Goal: Information Seeking & Learning: Learn about a topic

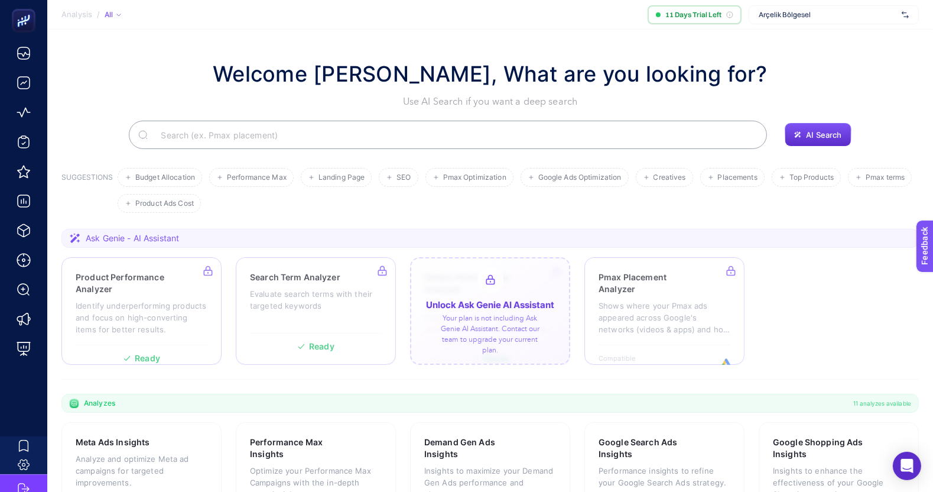
click at [505, 348] on div at bounding box center [490, 311] width 160 height 108
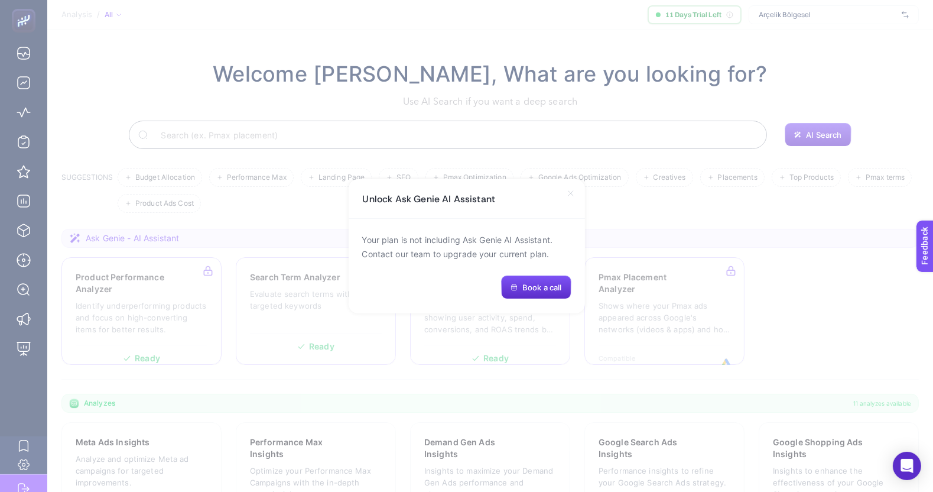
click at [570, 194] on icon at bounding box center [570, 193] width 9 height 9
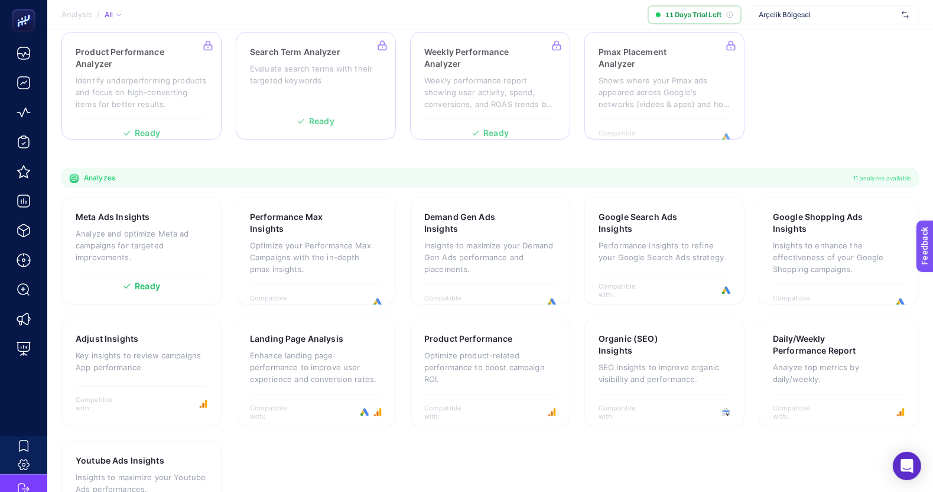
scroll to position [229, 0]
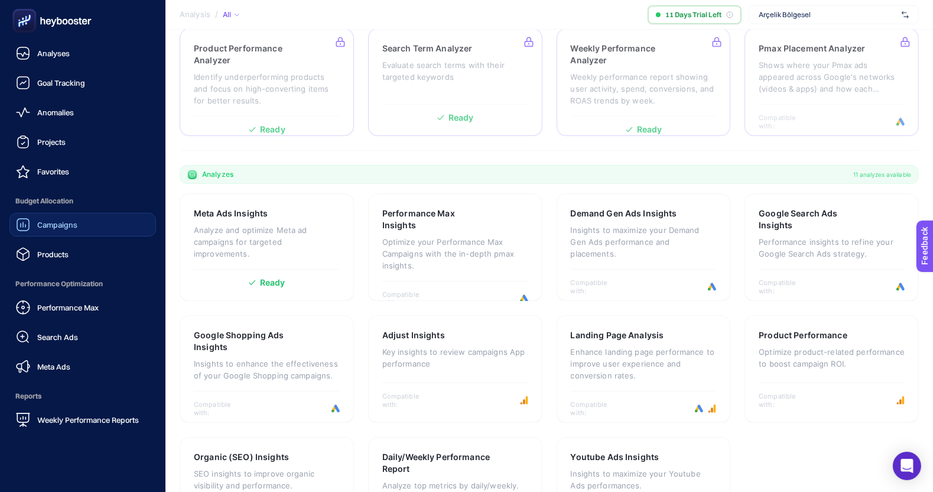
click at [119, 226] on link "Campaigns" at bounding box center [82, 225] width 147 height 24
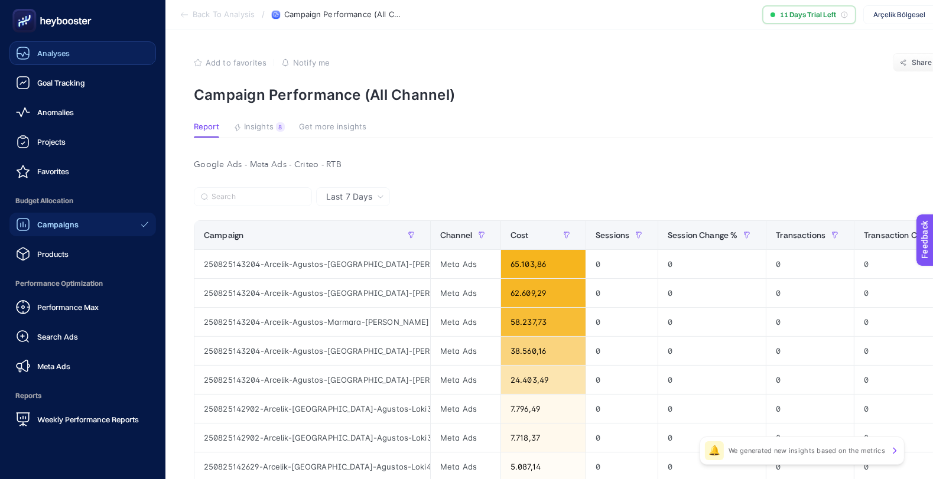
click at [46, 56] on span "Analyses" at bounding box center [53, 52] width 33 height 9
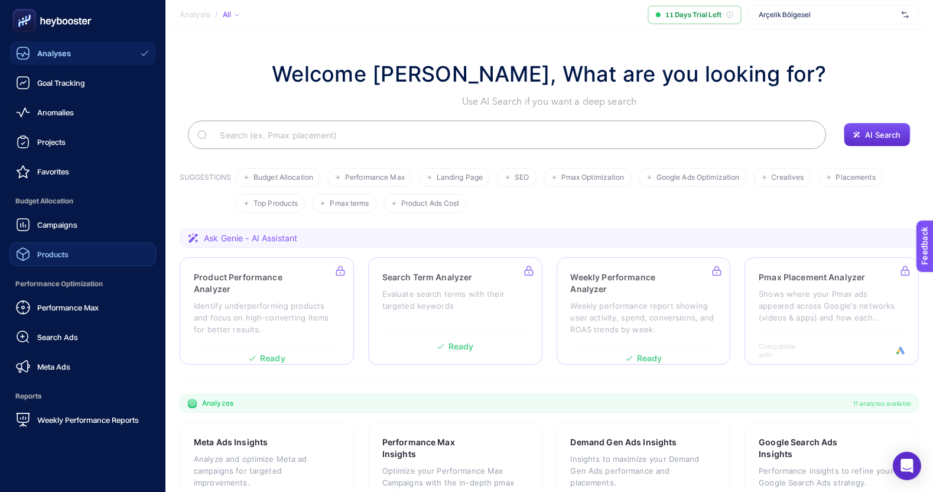
click at [115, 247] on link "Products" at bounding box center [82, 254] width 147 height 24
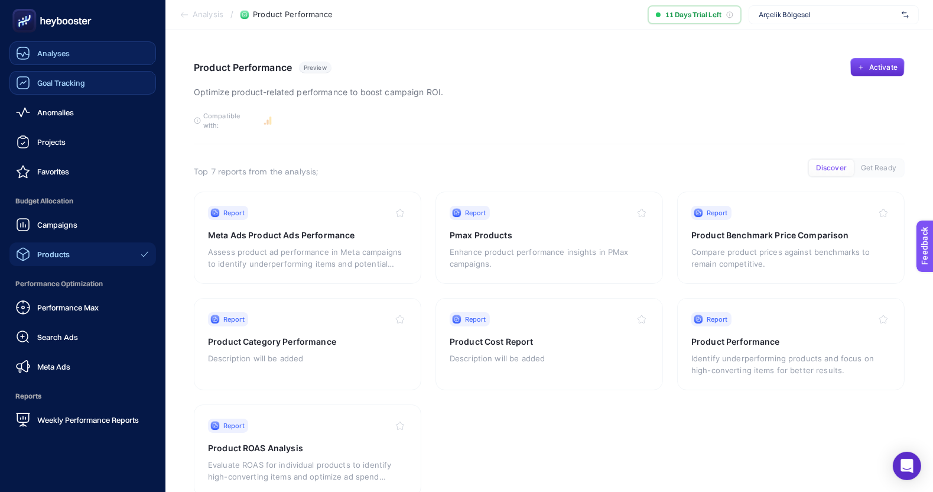
click at [67, 84] on span "Goal Tracking" at bounding box center [61, 82] width 48 height 9
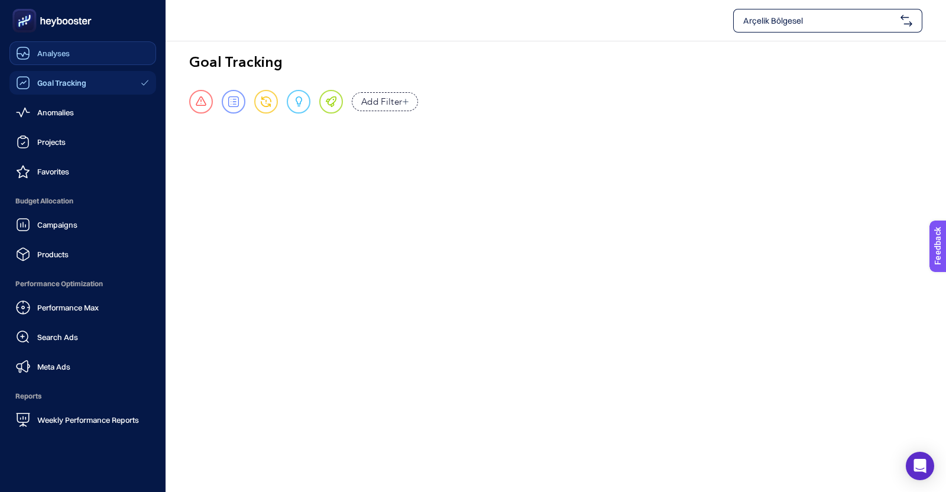
click at [59, 46] on div "Analyses" at bounding box center [43, 53] width 54 height 14
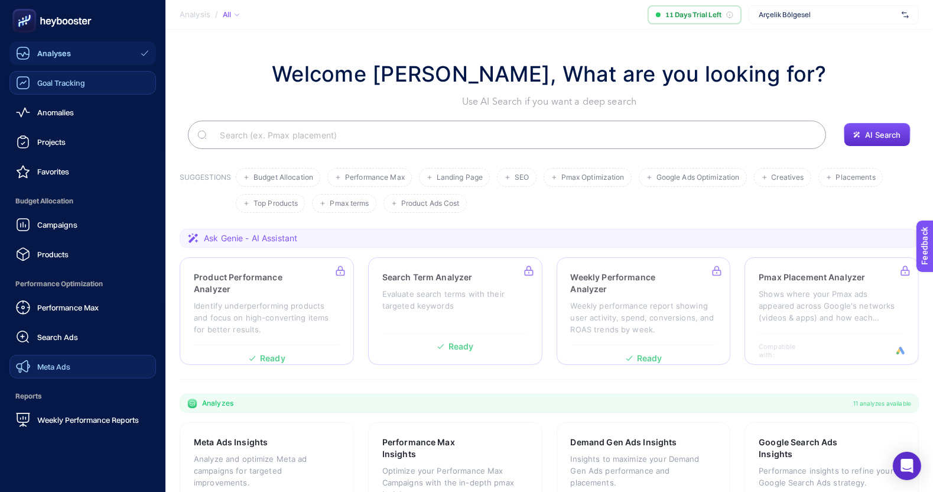
click at [110, 367] on link "Meta Ads" at bounding box center [82, 367] width 147 height 24
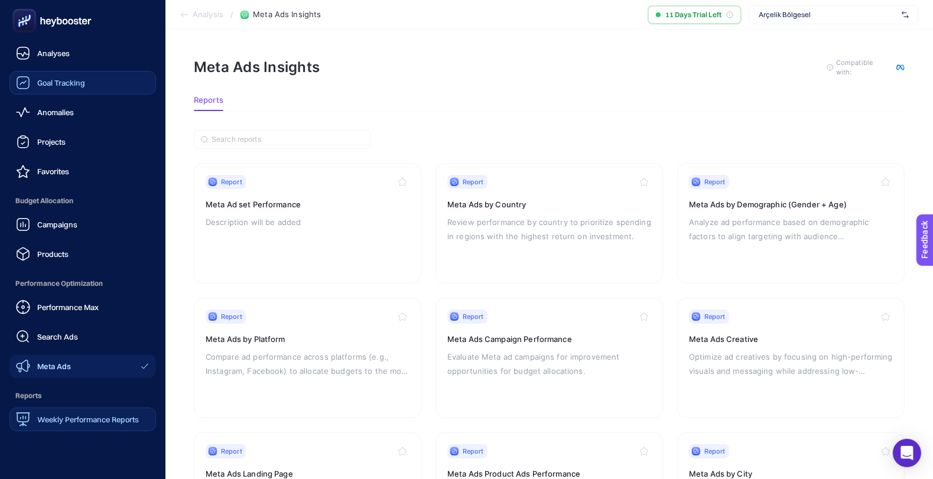
click at [115, 416] on span "Weekly Performance Reports" at bounding box center [88, 419] width 102 height 9
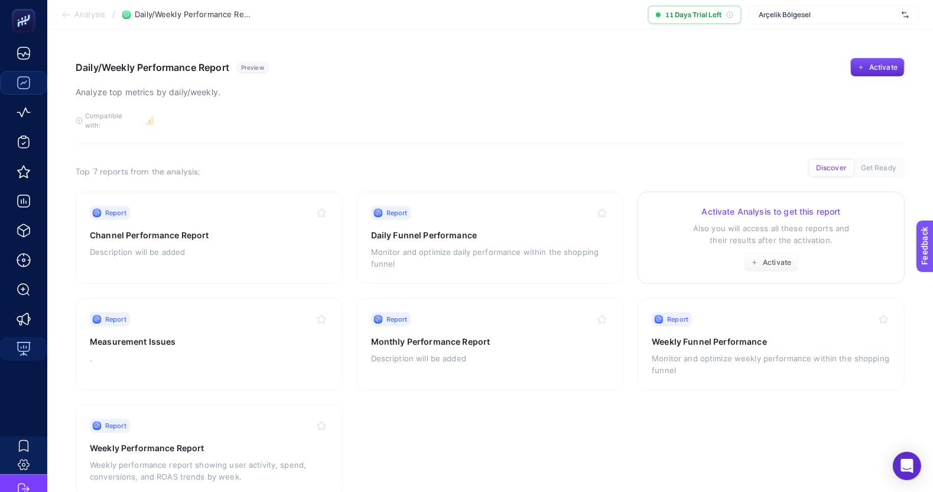
click at [657, 206] on h3 "Activate Analysis to get this report" at bounding box center [771, 212] width 239 height 12
click at [775, 258] on button "Activate" at bounding box center [771, 262] width 55 height 19
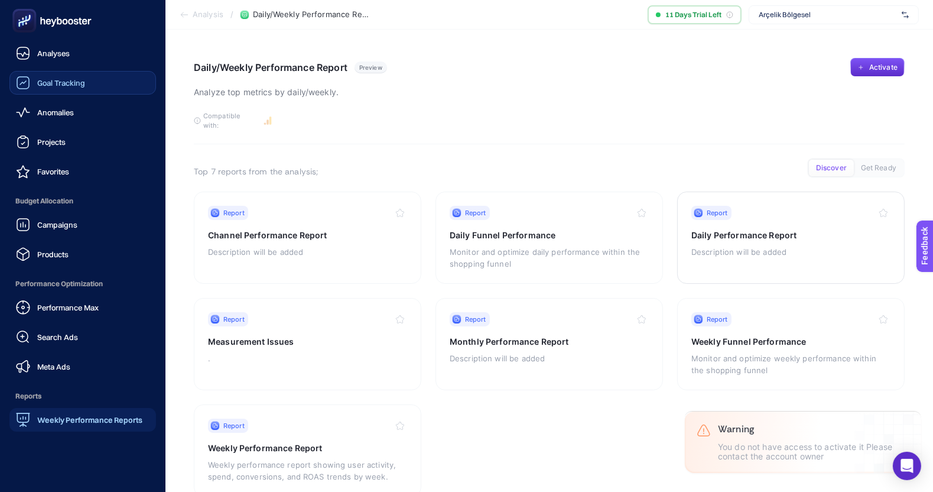
click at [74, 89] on div "Goal Tracking" at bounding box center [50, 83] width 69 height 14
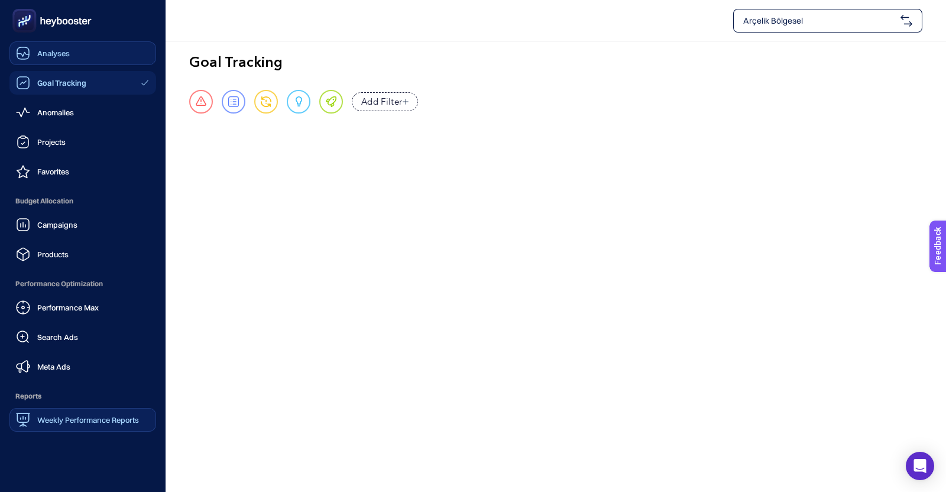
click at [77, 54] on link "Analyses" at bounding box center [82, 53] width 147 height 24
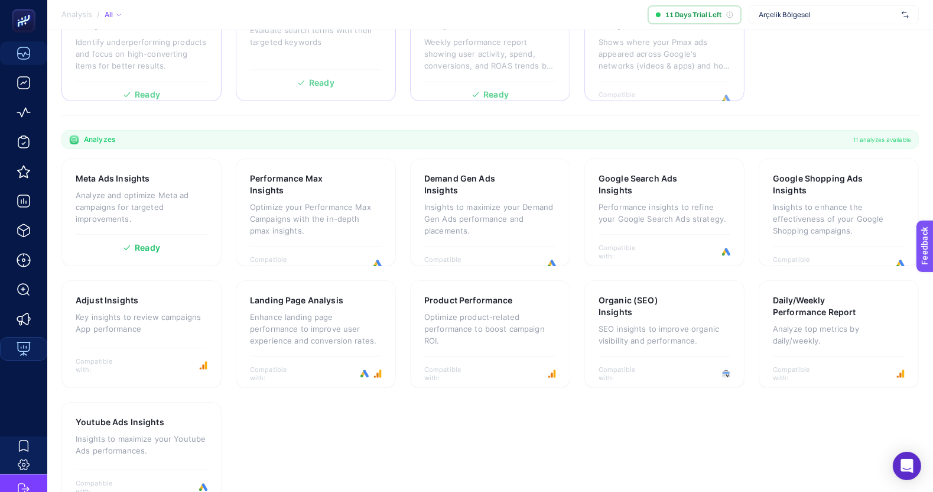
scroll to position [261, 0]
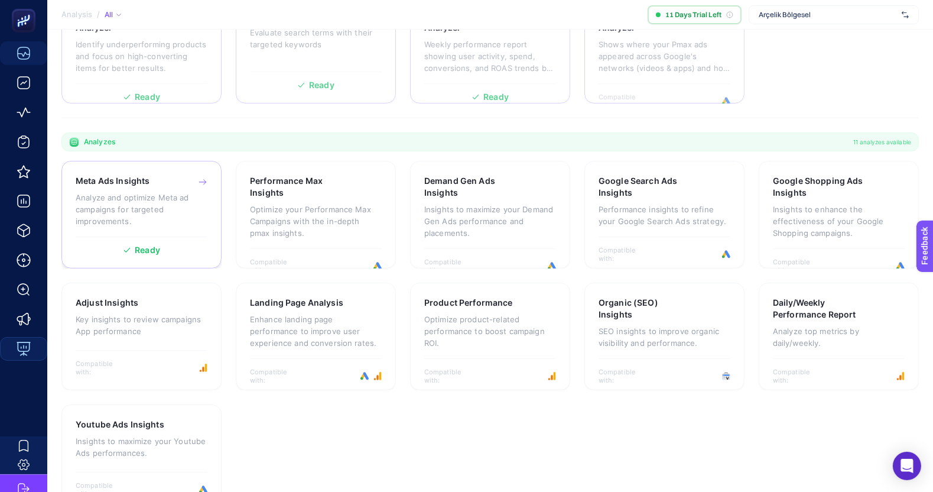
click at [264, 211] on p "Optimize your Performance Max Campaigns with the in-depth pmax insights." at bounding box center [316, 220] width 132 height 35
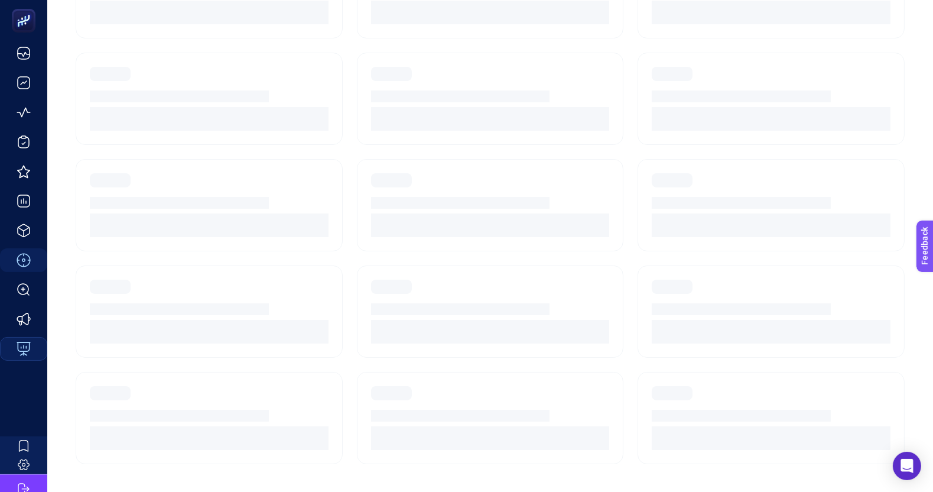
scroll to position [24, 0]
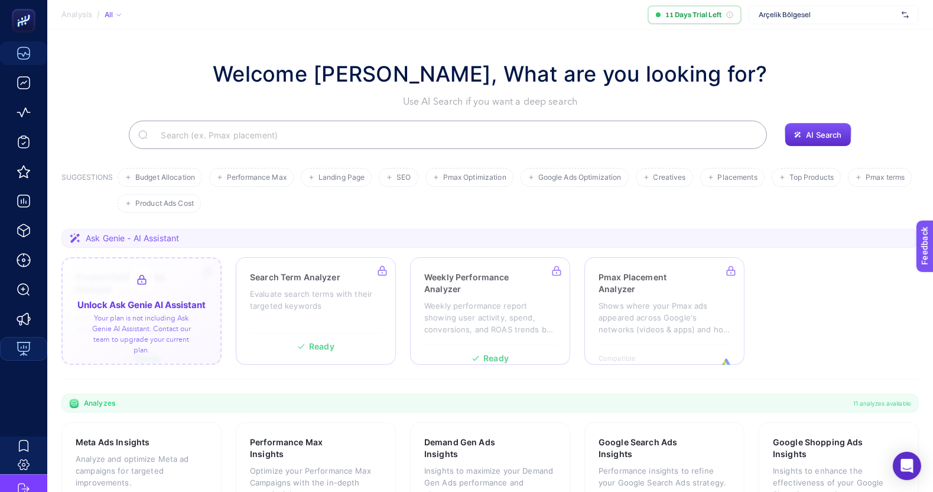
scroll to position [295, 0]
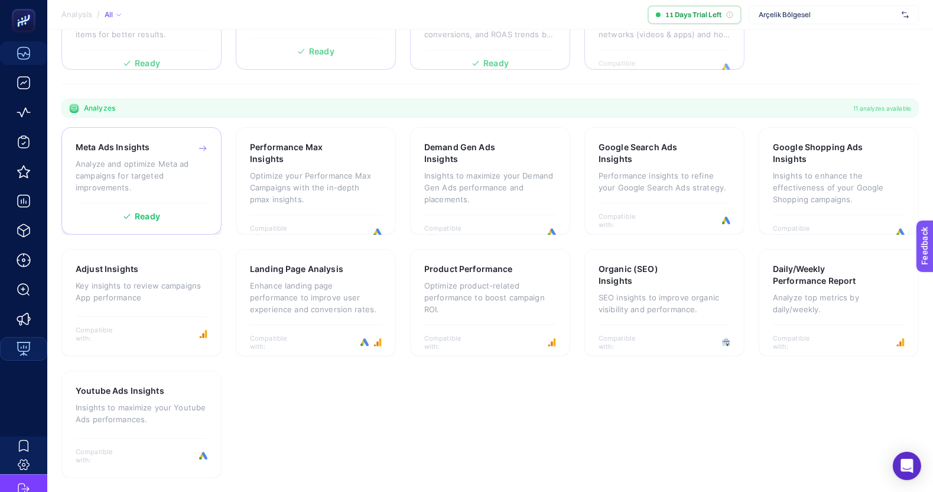
click at [126, 167] on p "Analyze and optimize Meta ad campaigns for targeted improvements." at bounding box center [142, 175] width 132 height 35
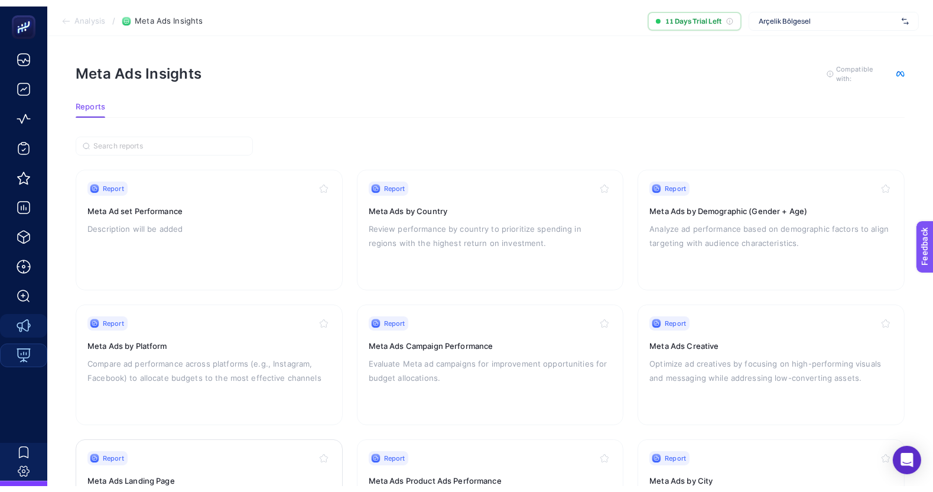
scroll to position [295, 0]
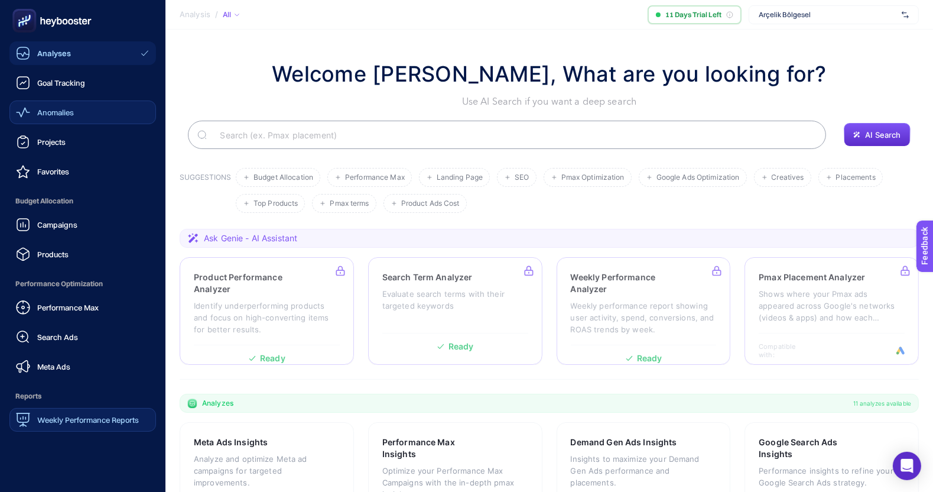
click at [74, 108] on span "Anomalies" at bounding box center [55, 112] width 37 height 9
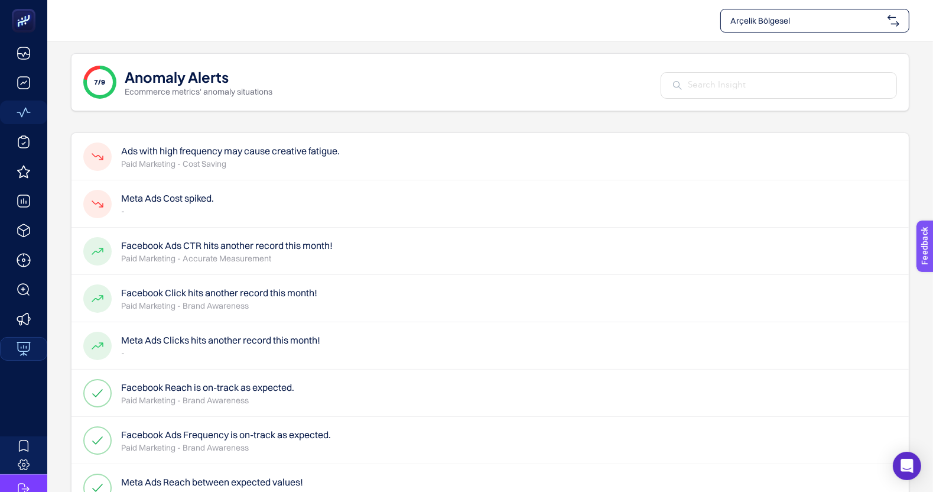
click at [826, 10] on div "Arçelik Bölgesel" at bounding box center [815, 21] width 189 height 24
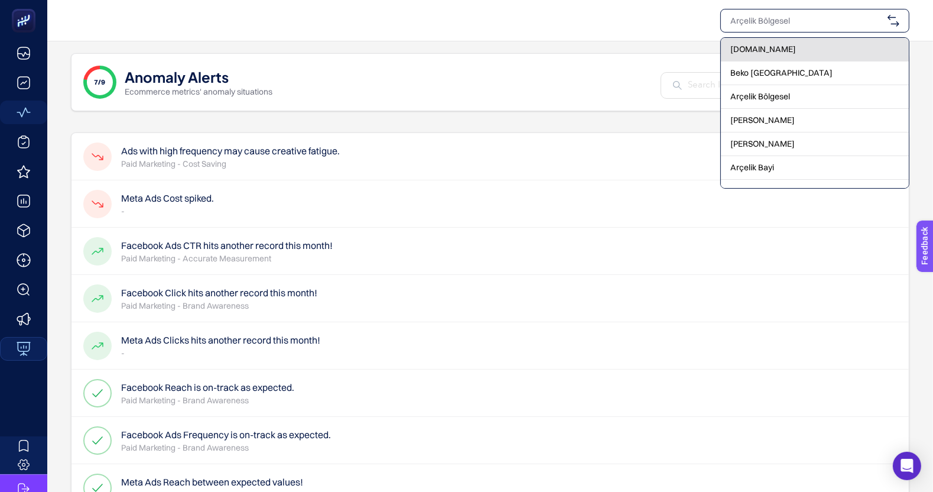
click at [769, 48] on span "[DOMAIN_NAME]" at bounding box center [764, 49] width 66 height 12
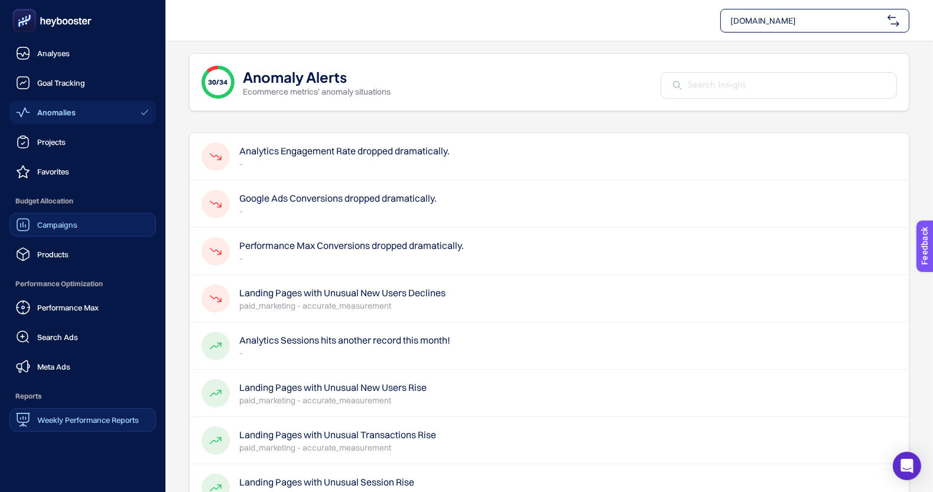
click at [82, 229] on link "Campaigns" at bounding box center [82, 225] width 147 height 24
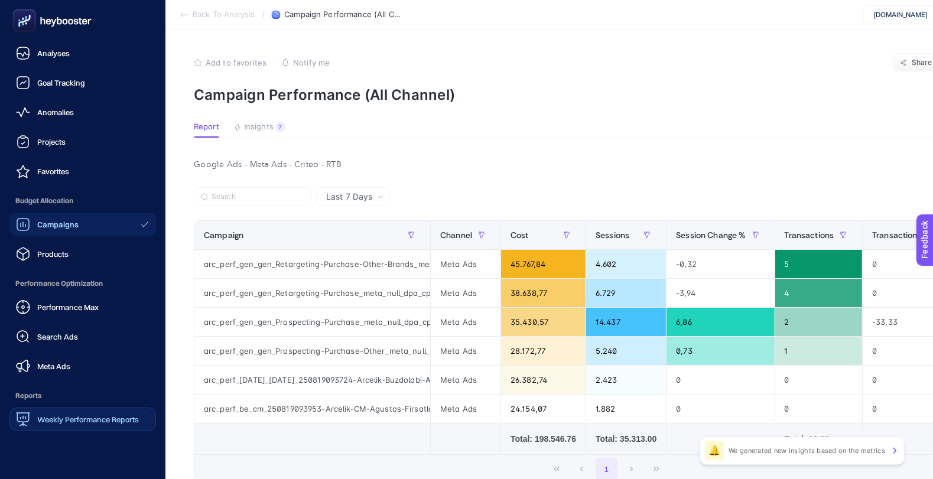
click at [59, 111] on span "Anomalies" at bounding box center [55, 112] width 37 height 9
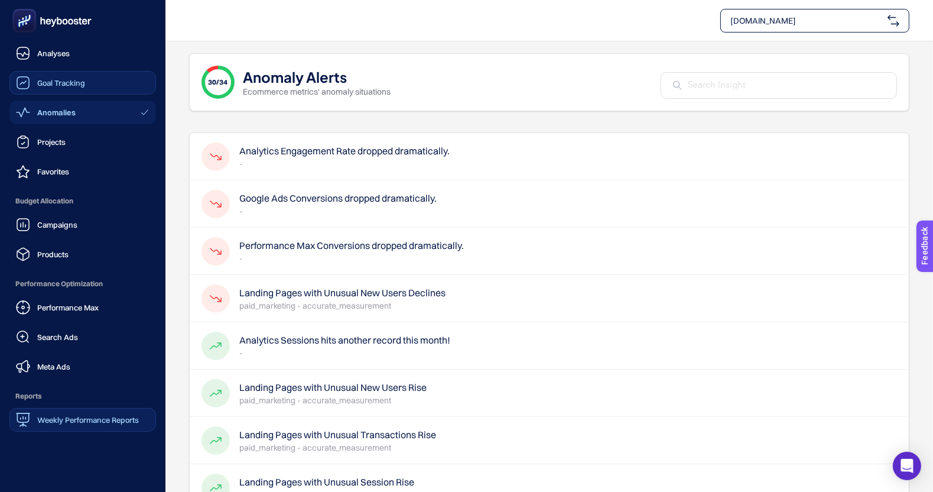
click at [67, 79] on span "Goal Tracking" at bounding box center [61, 82] width 48 height 9
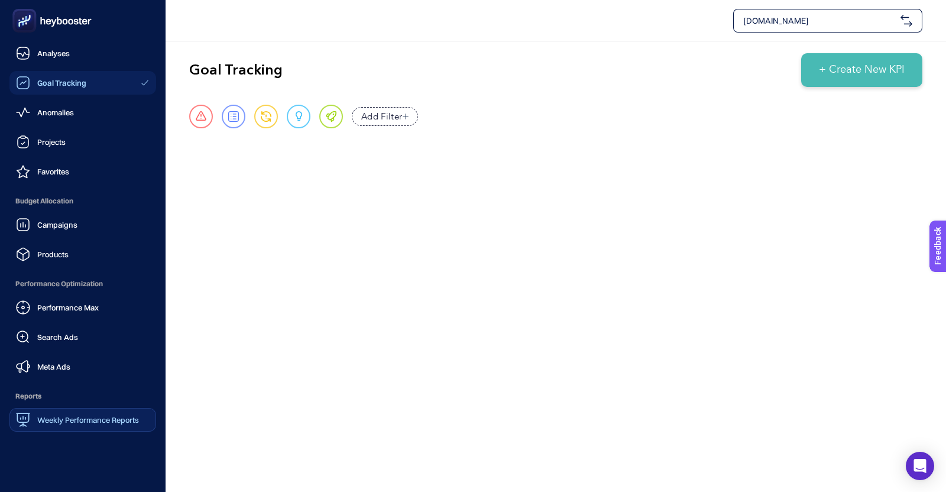
click at [24, 49] on icon at bounding box center [23, 53] width 14 height 14
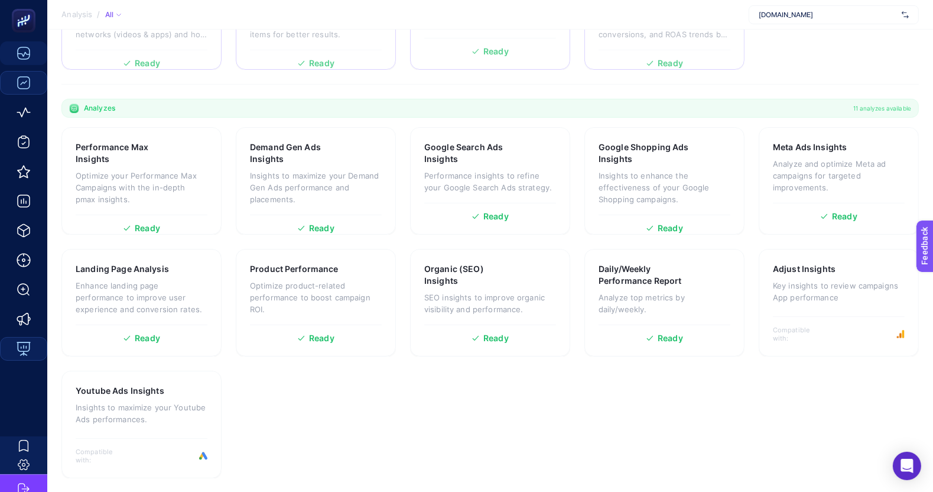
scroll to position [295, 0]
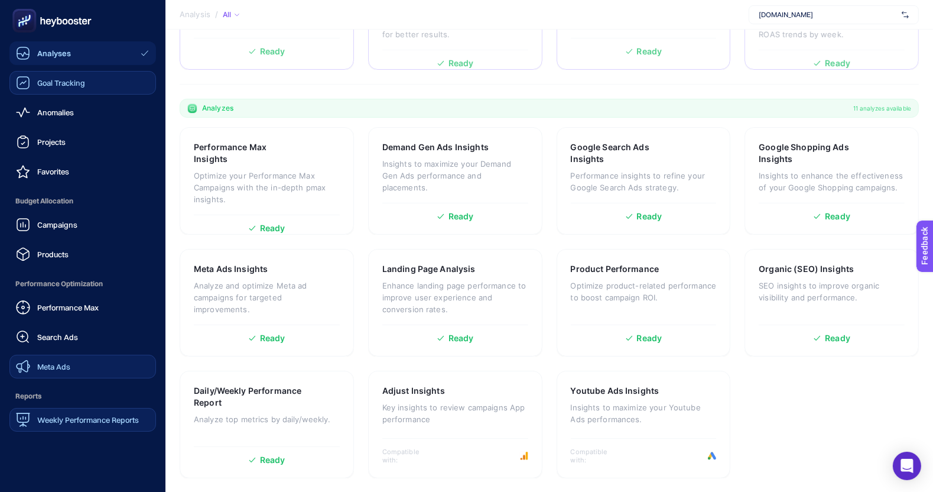
click at [98, 368] on link "Meta Ads" at bounding box center [82, 367] width 147 height 24
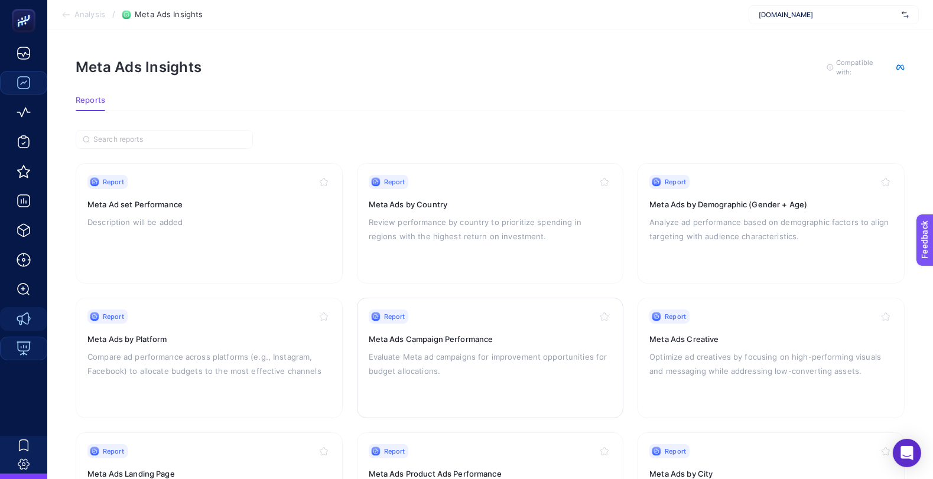
click at [430, 383] on div "Report Meta Ads Campaign Performance Evaluate Meta ad campaigns for improvement…" at bounding box center [491, 358] width 244 height 97
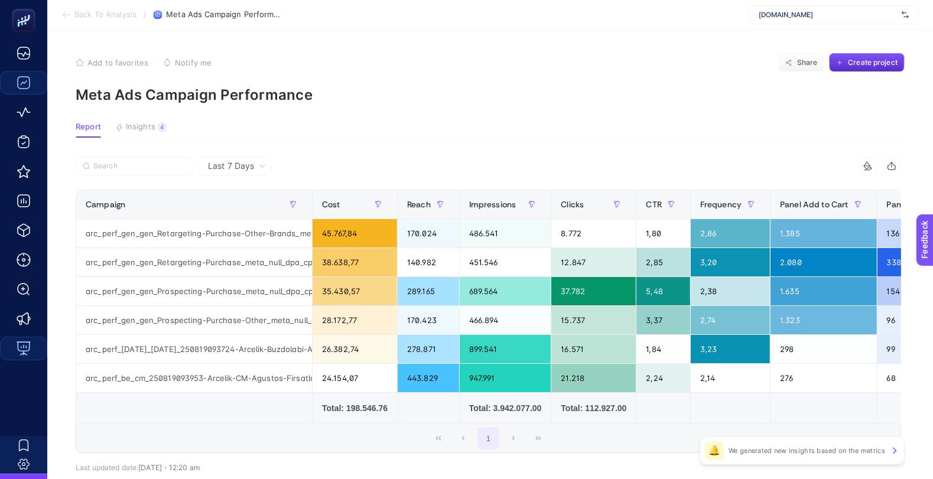
click at [848, 10] on span "[DOMAIN_NAME]" at bounding box center [828, 14] width 138 height 9
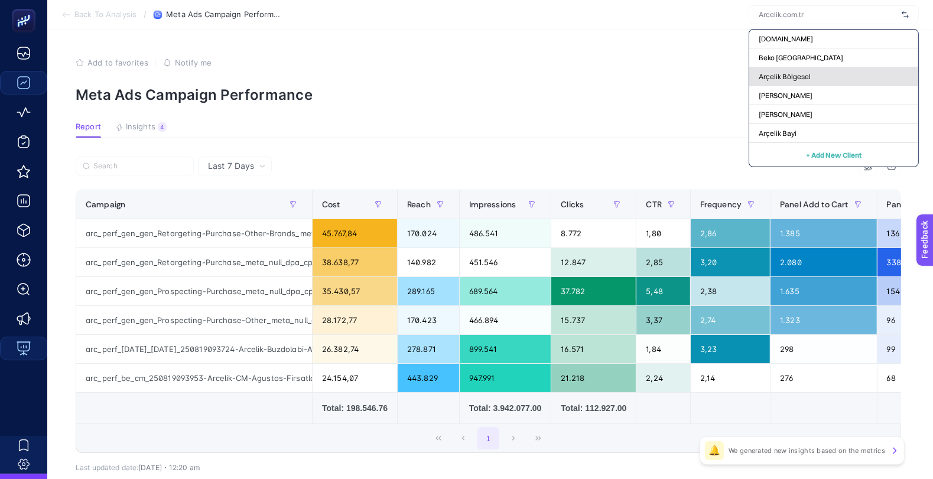
click at [829, 74] on div "Arçelik Bölgesel" at bounding box center [834, 76] width 169 height 19
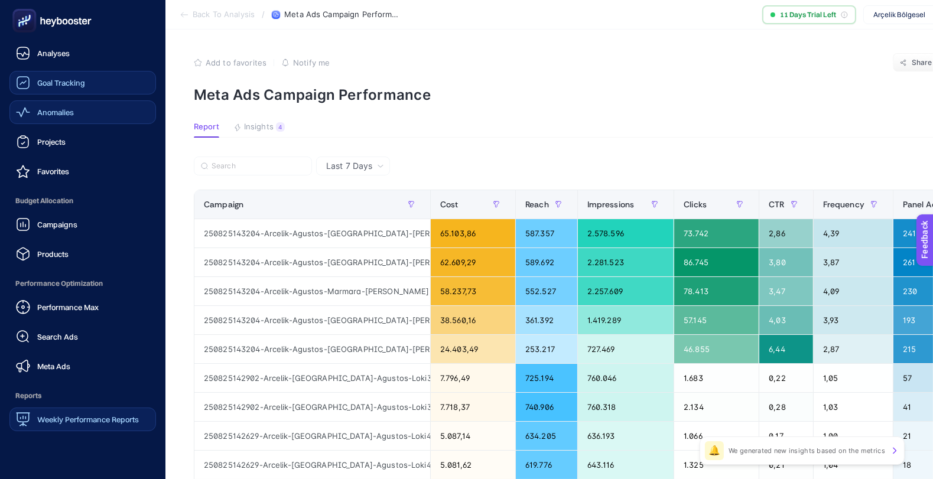
click at [68, 113] on span "Anomalies" at bounding box center [55, 112] width 37 height 9
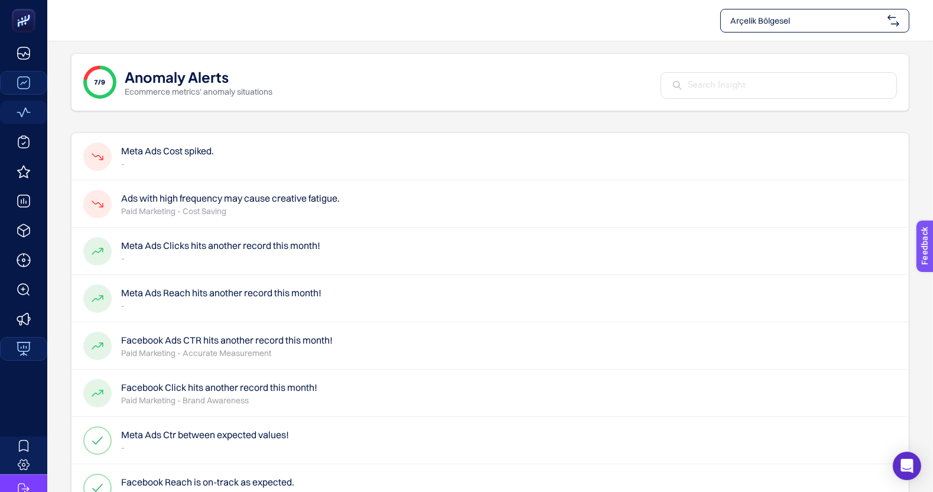
scroll to position [83, 0]
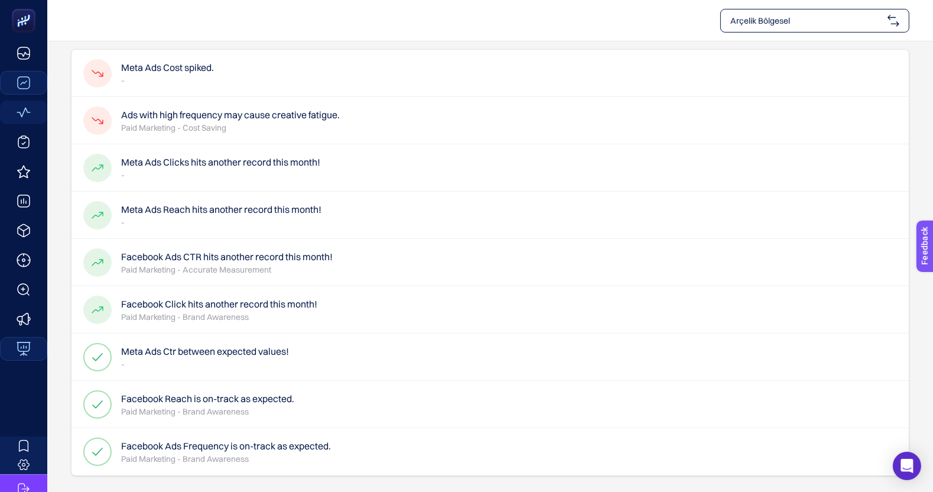
click at [278, 397] on h4 "Facebook Reach is on-track as expected." at bounding box center [207, 398] width 173 height 14
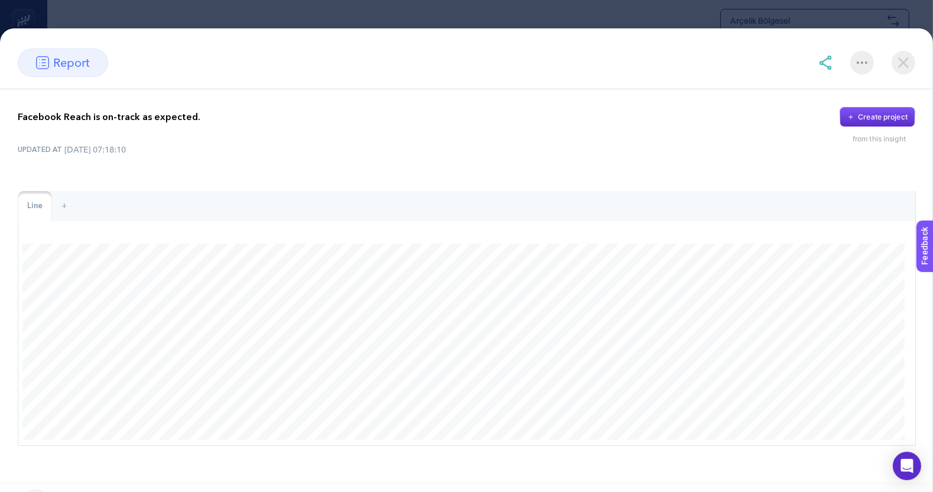
scroll to position [129, 0]
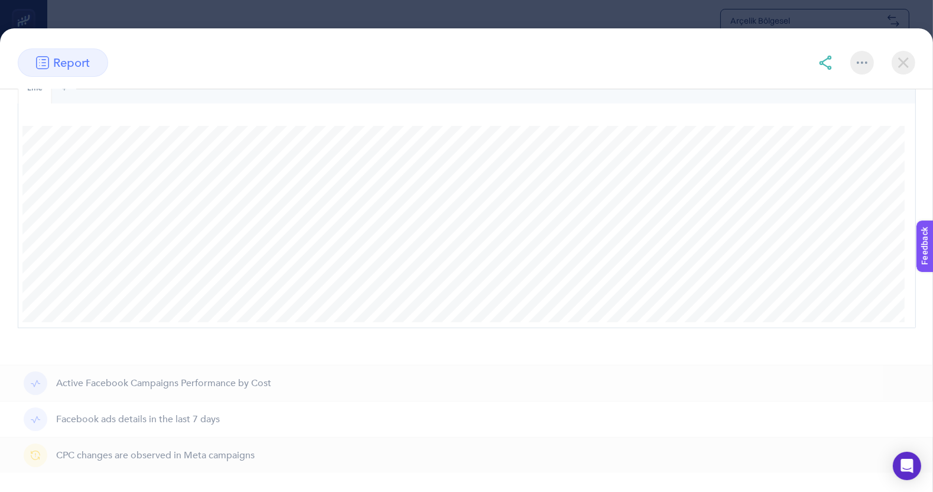
click at [235, 385] on span "Active Facebook Campaigns Performance by Cost" at bounding box center [163, 383] width 215 height 14
click at [896, 73] on img at bounding box center [904, 63] width 24 height 24
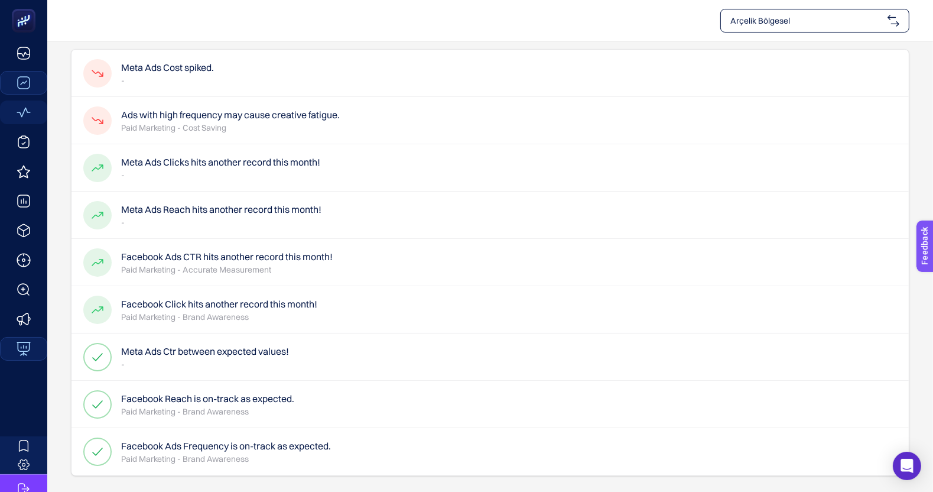
click at [267, 445] on h4 "Facebook Ads Frequency is on-track as expected." at bounding box center [226, 446] width 210 height 14
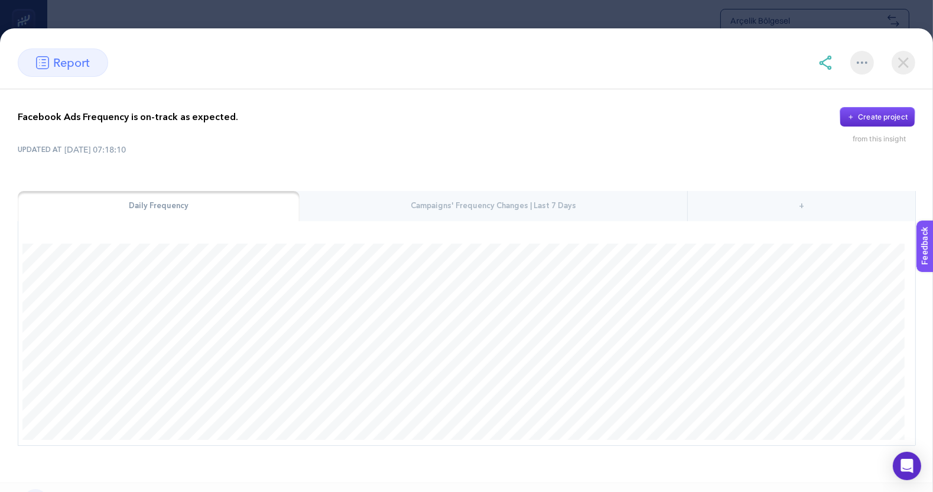
scroll to position [93, 0]
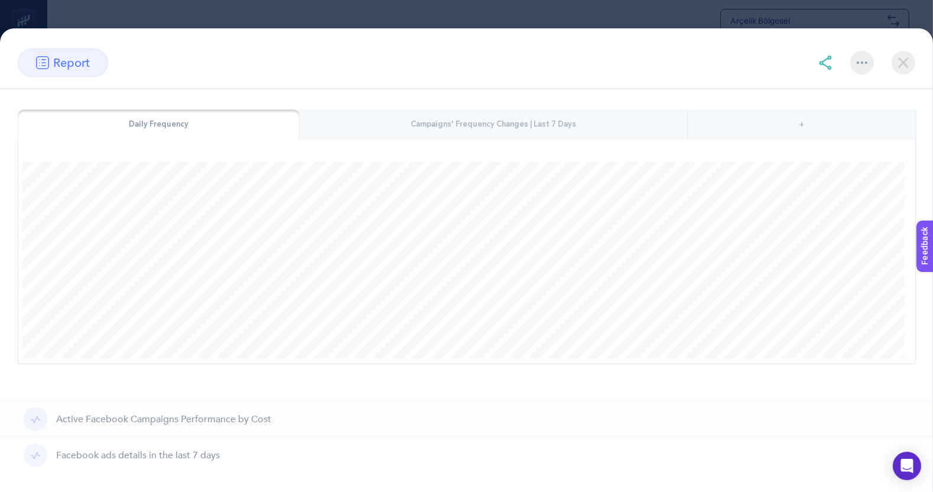
click at [908, 61] on img at bounding box center [904, 63] width 24 height 24
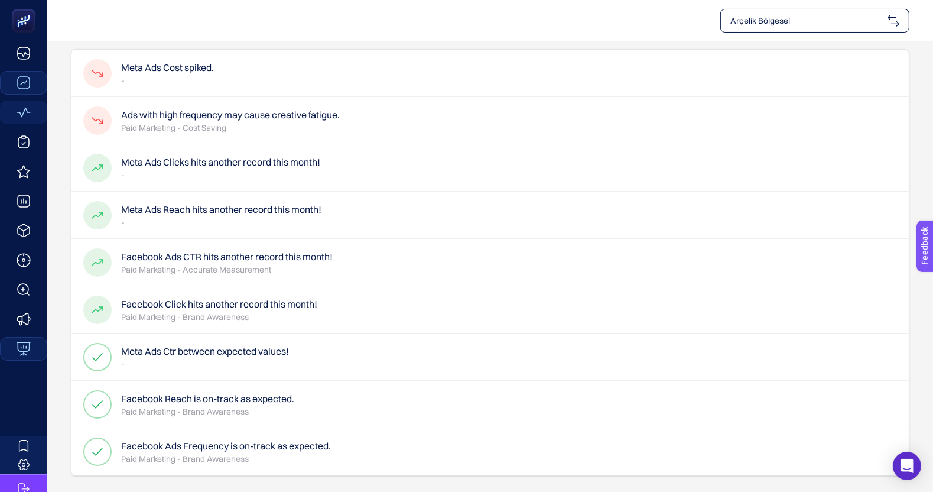
scroll to position [33, 0]
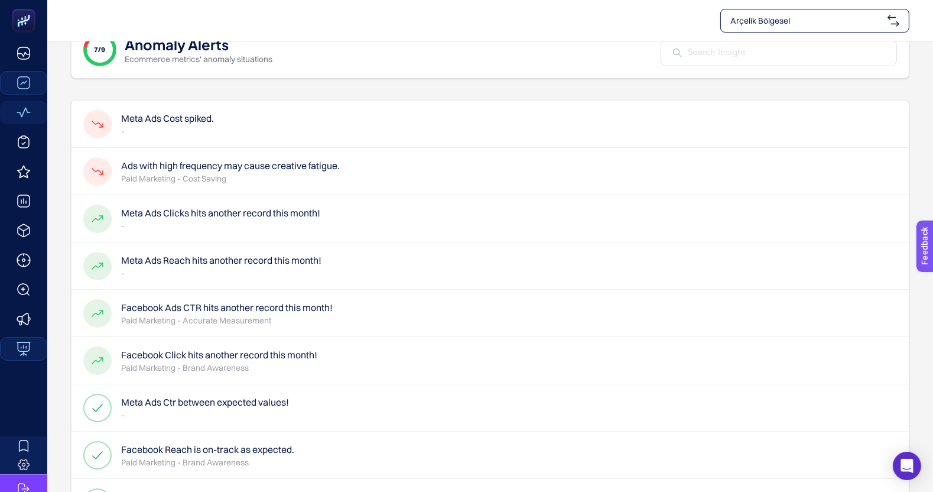
click at [173, 346] on div "Facebook Click hits another record this month! Paid Marketing - Brand Awareness" at bounding box center [200, 360] width 234 height 28
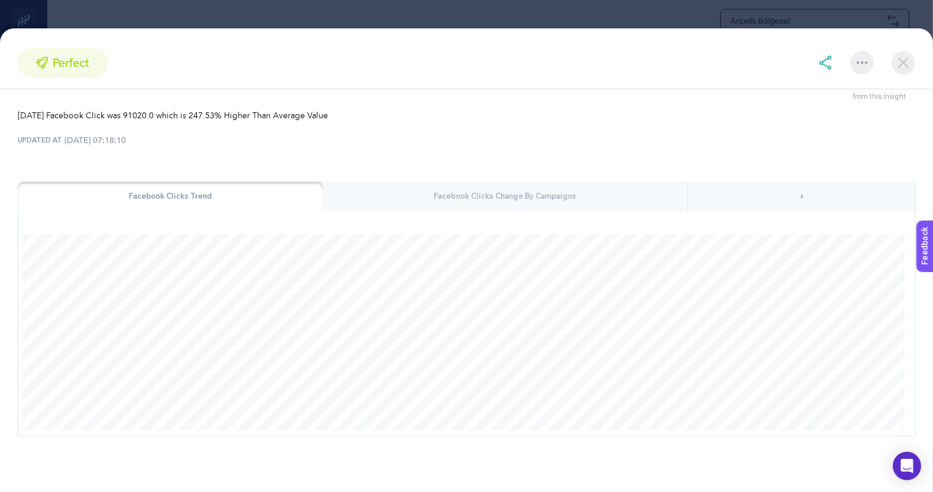
scroll to position [0, 0]
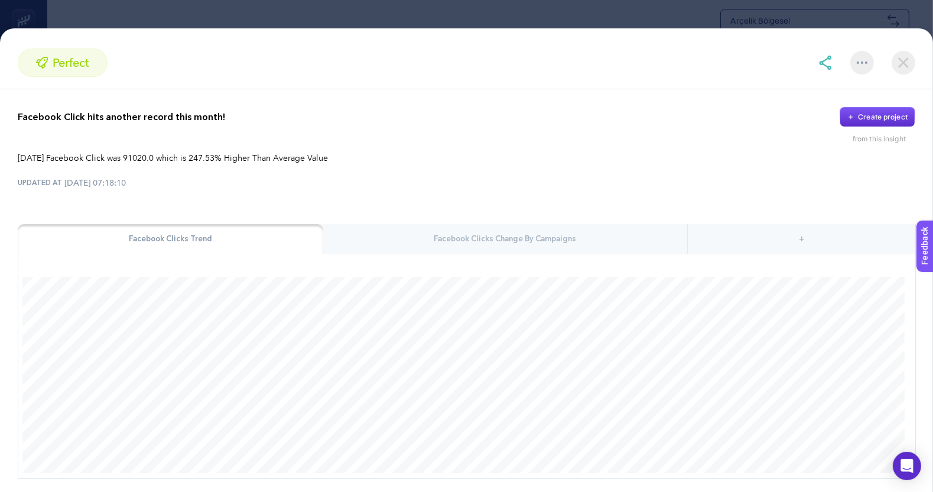
click at [551, 240] on div "Facebook Clicks Change By Campaigns" at bounding box center [505, 239] width 365 height 31
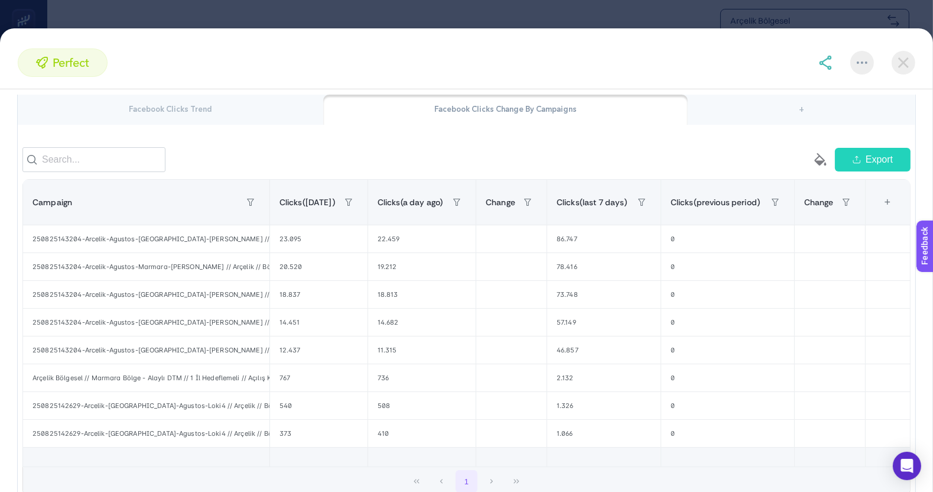
scroll to position [129, 0]
click at [309, 207] on span "Clicks([DATE])" at bounding box center [308, 201] width 56 height 9
click at [302, 207] on span "Clicks([DATE])" at bounding box center [308, 201] width 56 height 9
click at [792, 118] on div "+" at bounding box center [802, 110] width 228 height 31
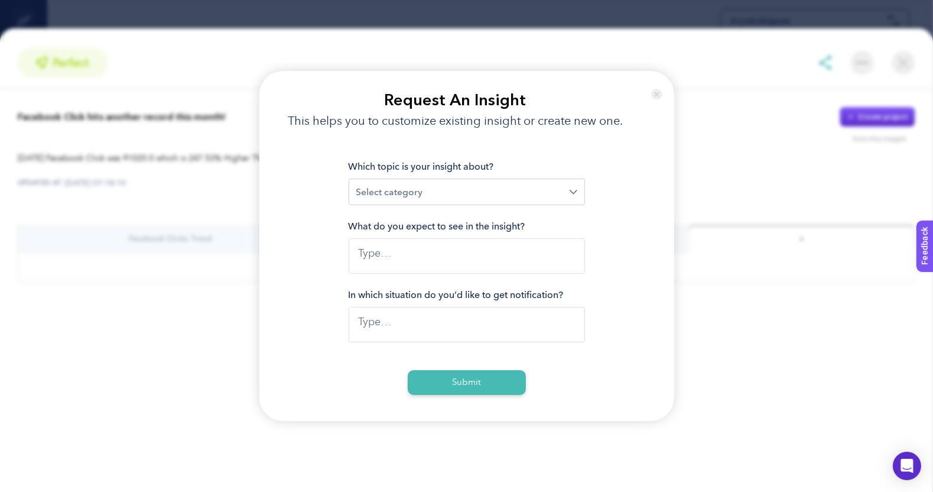
click at [574, 182] on div "Loading..." at bounding box center [467, 192] width 236 height 27
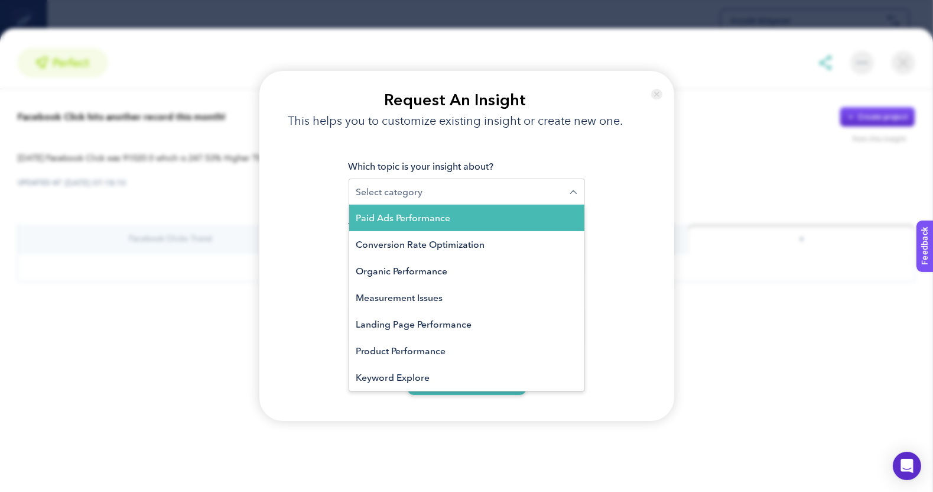
click at [663, 100] on div at bounding box center [657, 109] width 35 height 77
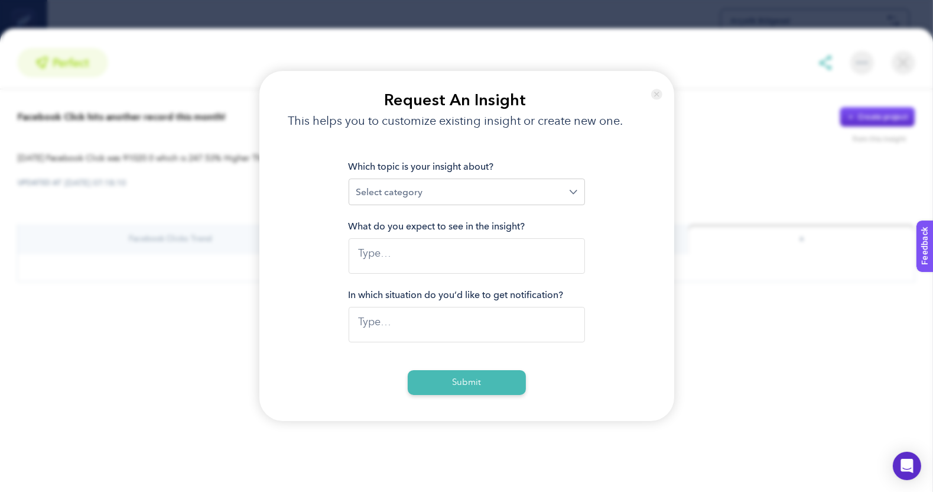
click at [662, 97] on img at bounding box center [656, 94] width 11 height 23
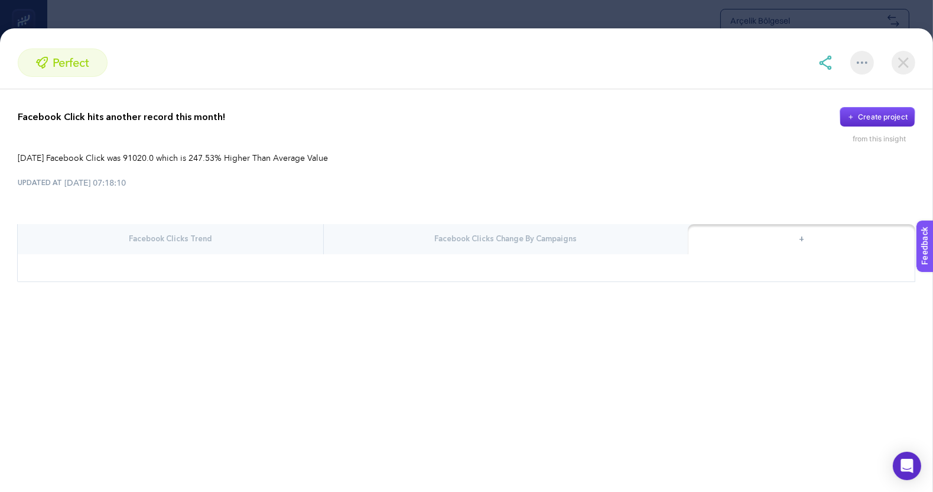
click at [474, 238] on div "Facebook Clicks Change By Campaigns" at bounding box center [506, 239] width 365 height 31
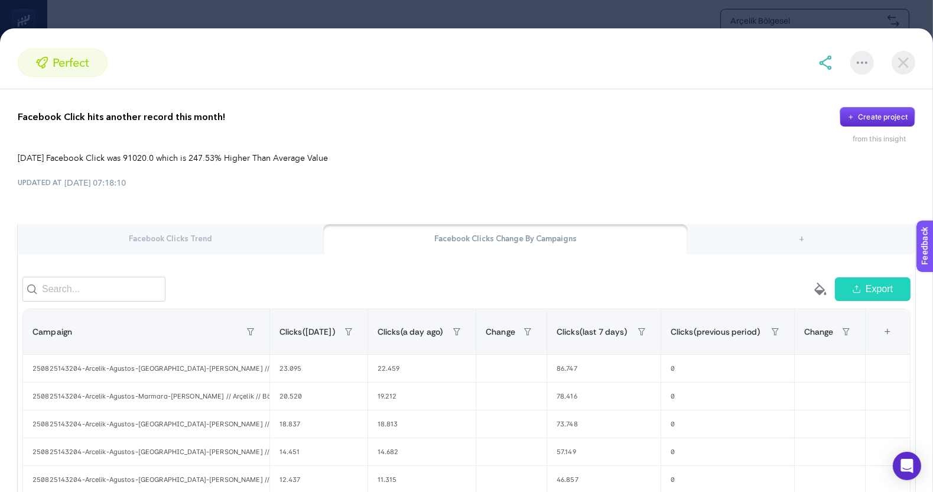
scroll to position [202, 0]
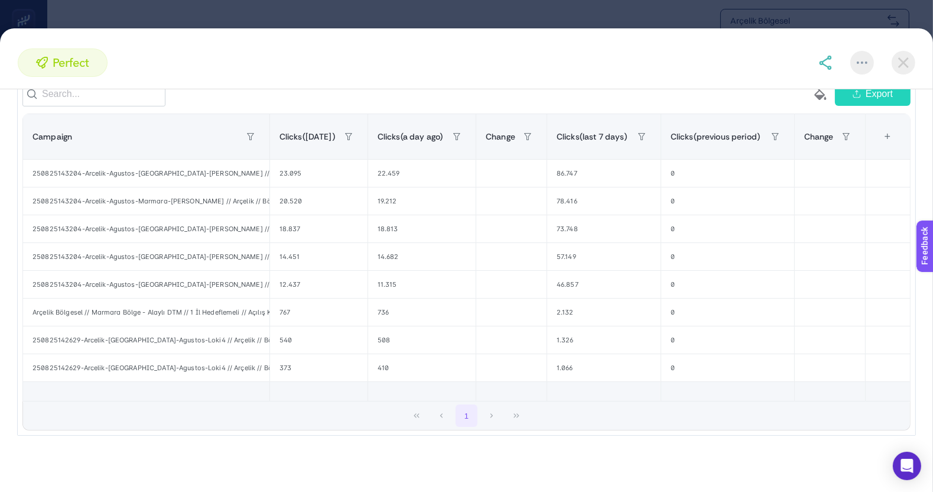
click at [888, 68] on div at bounding box center [867, 63] width 97 height 24
click at [894, 68] on img at bounding box center [904, 63] width 24 height 24
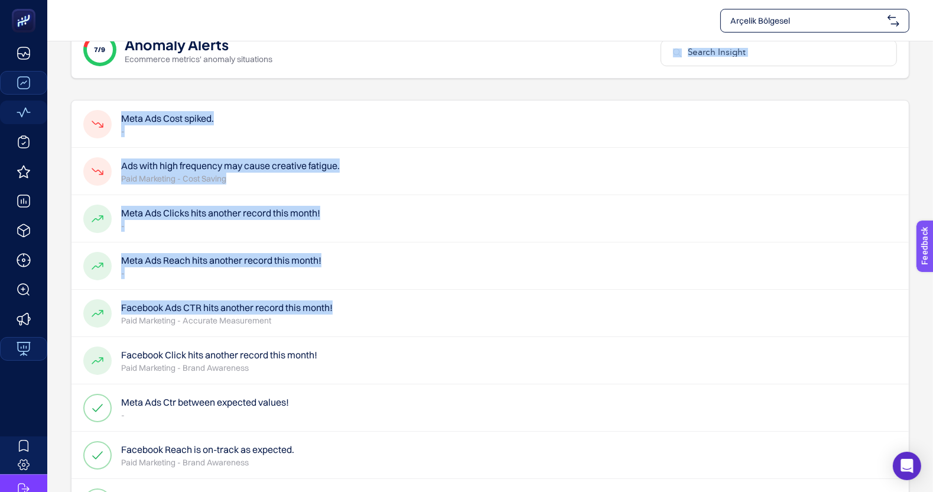
drag, startPoint x: 369, startPoint y: 297, endPoint x: 492, endPoint y: 50, distance: 276.0
click at [492, 50] on section "7/9 Anomaly Alerts Ecommerce metrics' anomaly situations Meta Ads Cost spiked. …" at bounding box center [490, 276] width 886 height 534
click at [507, 69] on div "7/9 Anomaly Alerts Ecommerce metrics' anomaly situations" at bounding box center [490, 50] width 839 height 58
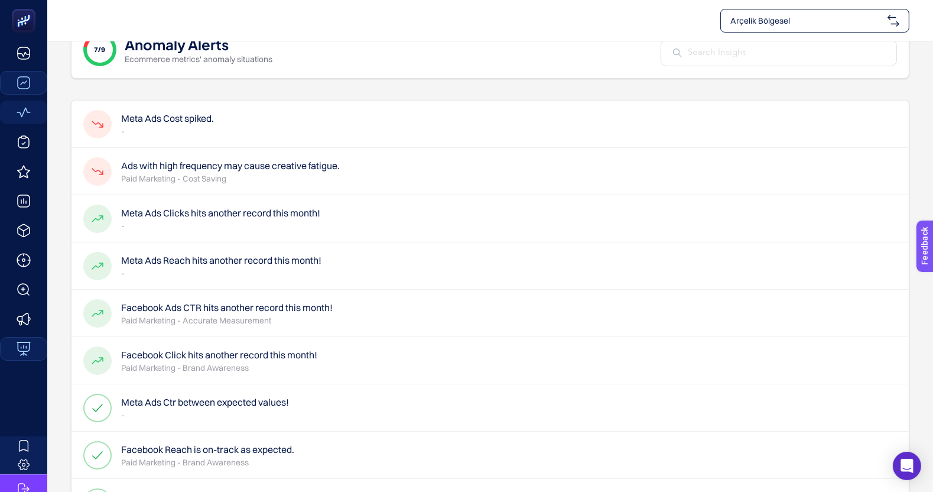
click at [270, 352] on h4 "Facebook Click hits another record this month!" at bounding box center [219, 355] width 196 height 14
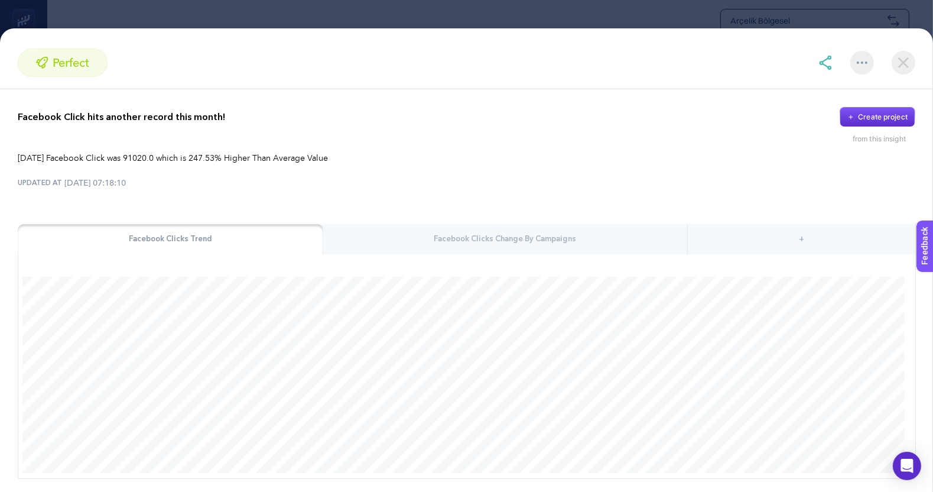
scroll to position [54, 0]
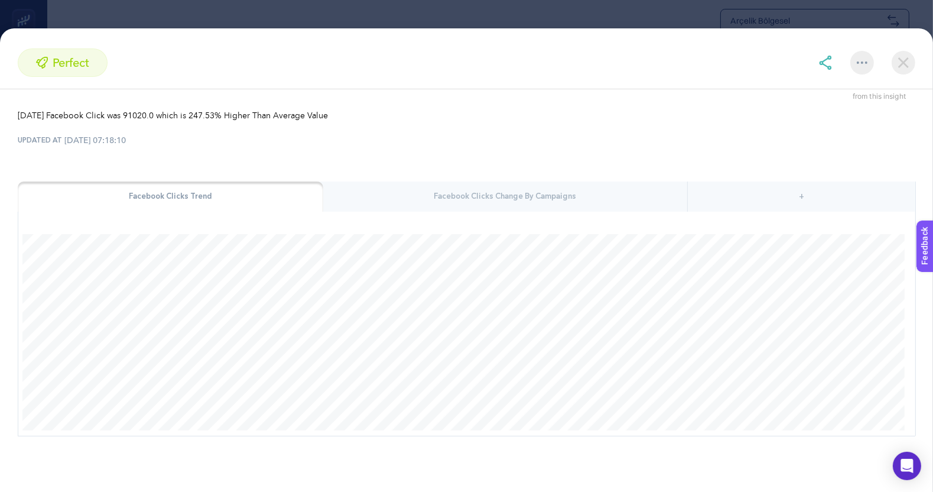
click at [511, 183] on div "Facebook Clicks Change By Campaigns" at bounding box center [505, 196] width 365 height 31
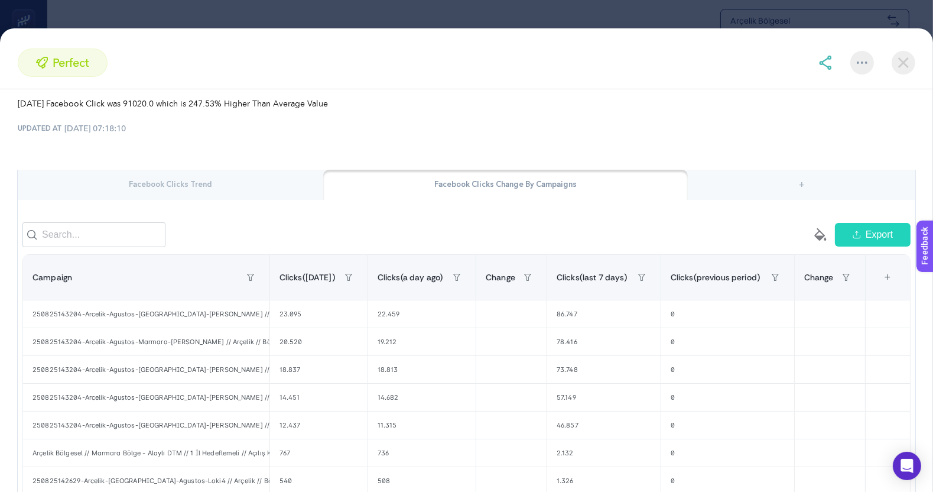
scroll to position [0, 0]
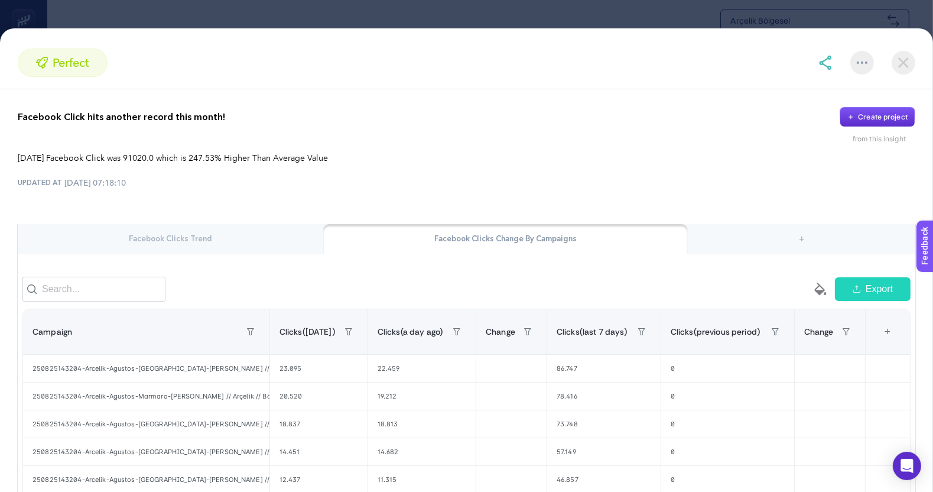
click at [912, 57] on img at bounding box center [904, 63] width 24 height 24
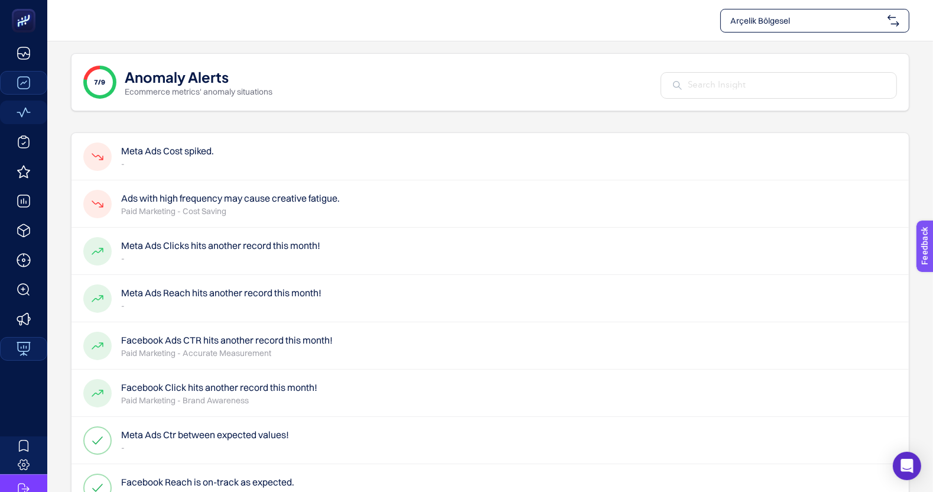
click at [111, 82] on div "7/9" at bounding box center [99, 82] width 33 height 33
click at [805, 9] on div "Arçelik Bölgesel" at bounding box center [815, 21] width 189 height 24
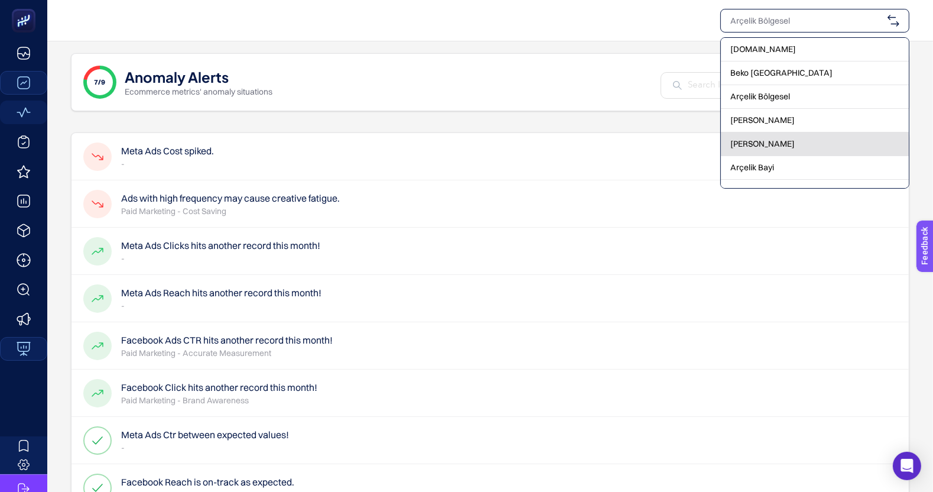
click at [784, 134] on div "[PERSON_NAME]" at bounding box center [815, 144] width 188 height 24
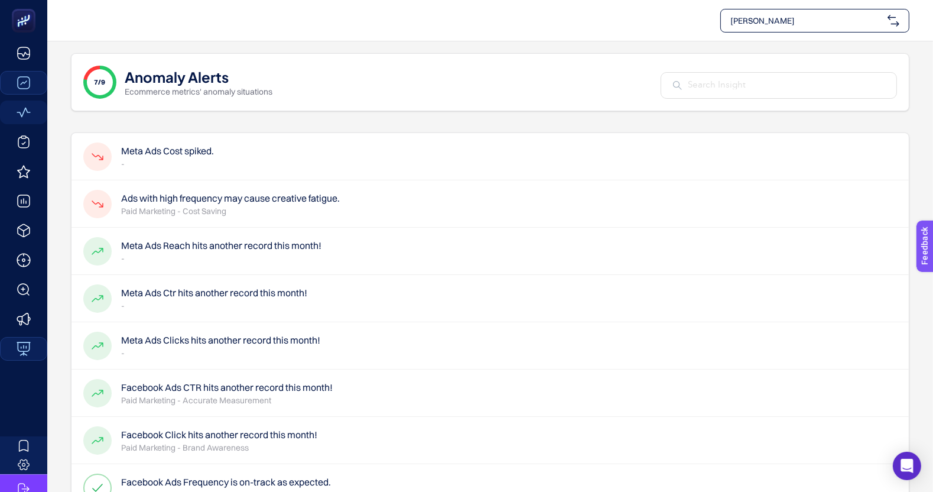
click at [168, 217] on div "Ads with high frequency may cause creative fatigue. Paid Marketing - Cost Saving" at bounding box center [211, 204] width 257 height 28
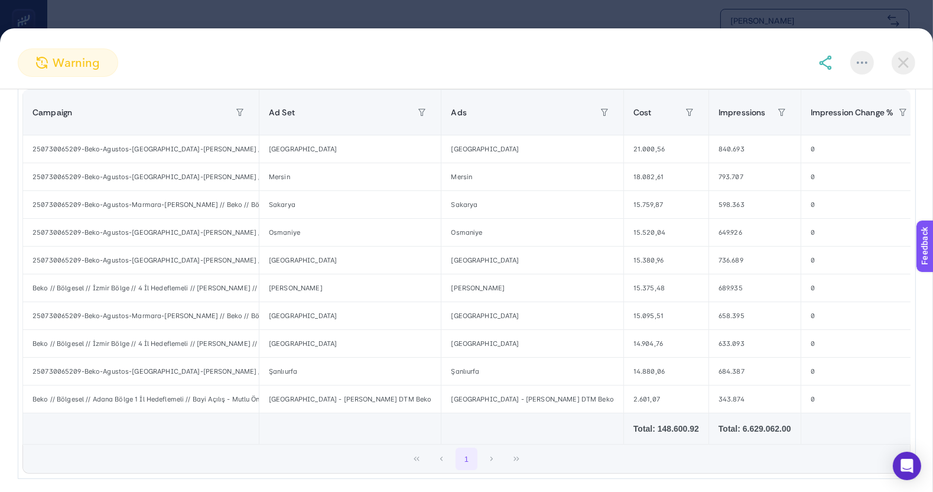
click at [895, 63] on img at bounding box center [904, 63] width 24 height 24
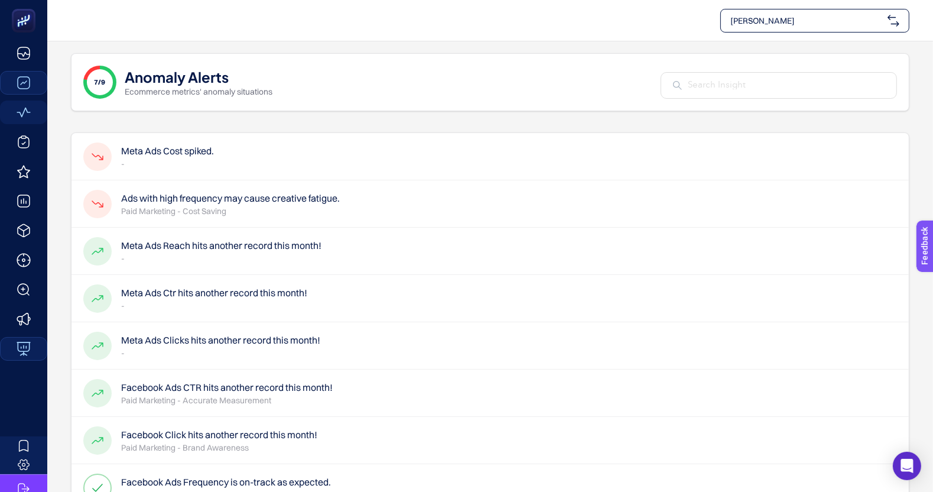
click at [188, 149] on h4 "Meta Ads Cost spiked." at bounding box center [167, 151] width 93 height 14
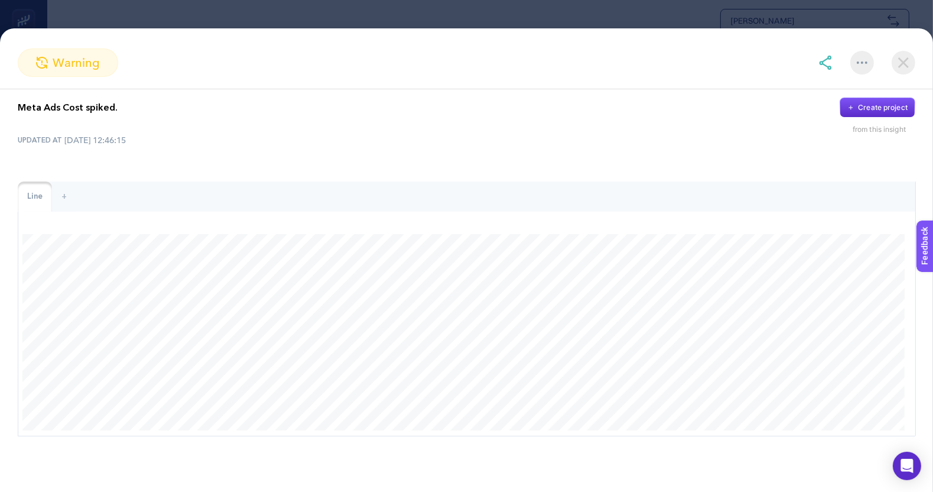
scroll to position [37, 0]
click at [909, 59] on img at bounding box center [904, 63] width 24 height 24
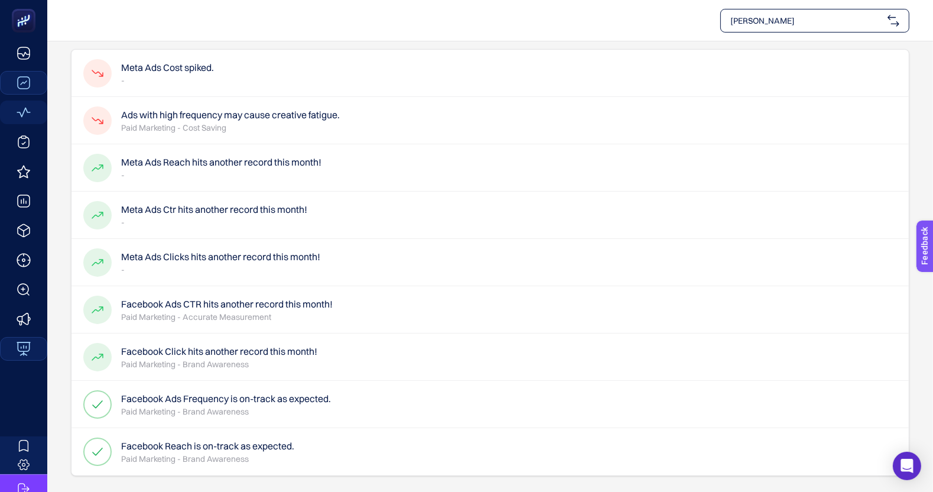
scroll to position [82, 0]
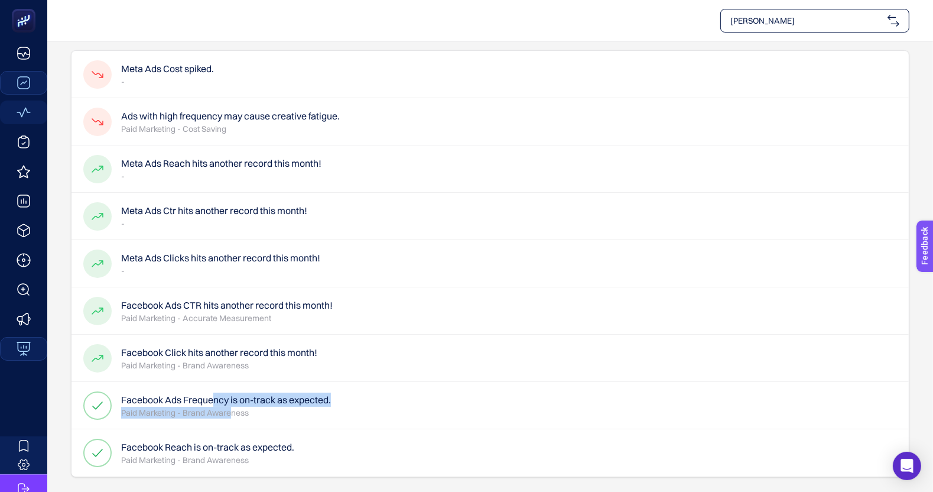
drag, startPoint x: 213, startPoint y: 406, endPoint x: 231, endPoint y: 409, distance: 18.5
click at [231, 409] on p "Paid Marketing - Brand Awareness" at bounding box center [226, 413] width 210 height 12
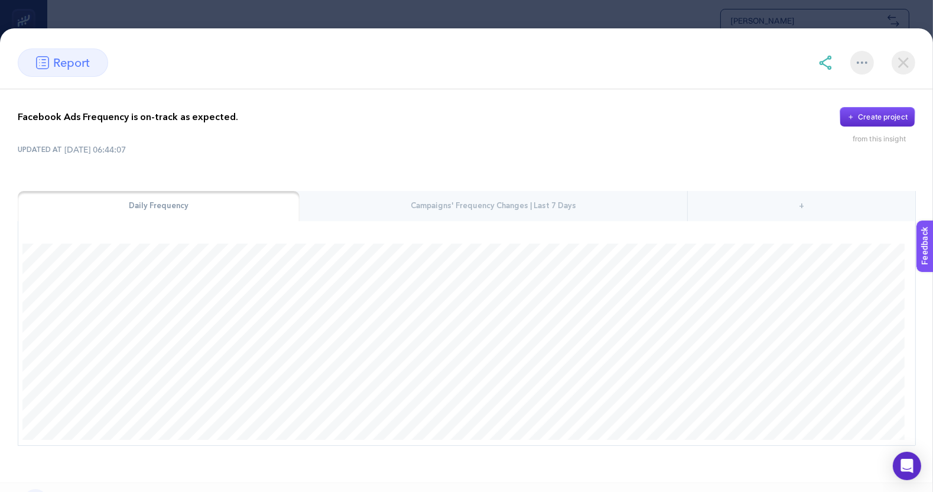
scroll to position [93, 0]
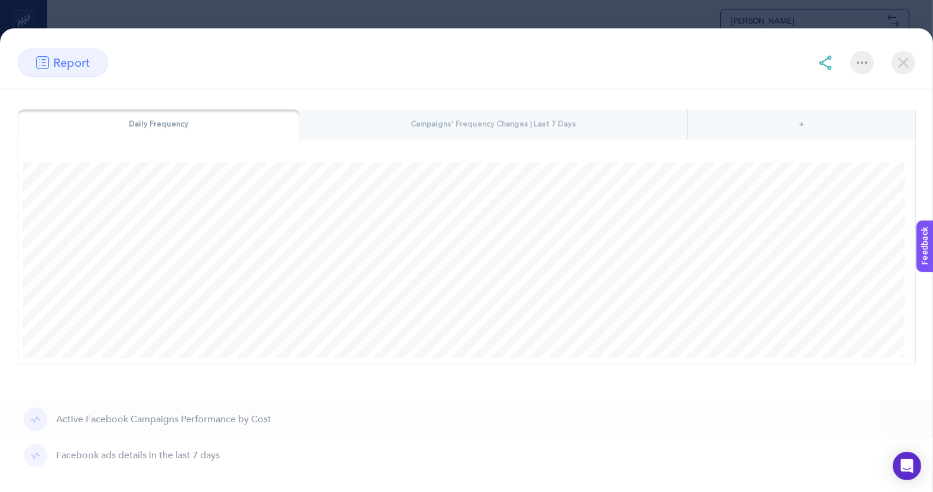
click at [487, 110] on div "Campaigns' Frequency Changes | Last 7 Days" at bounding box center [494, 124] width 388 height 31
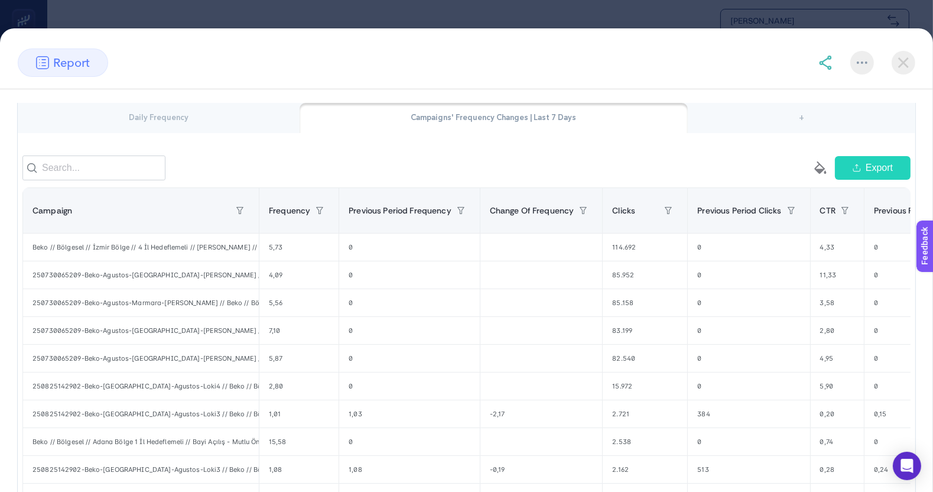
scroll to position [0, 0]
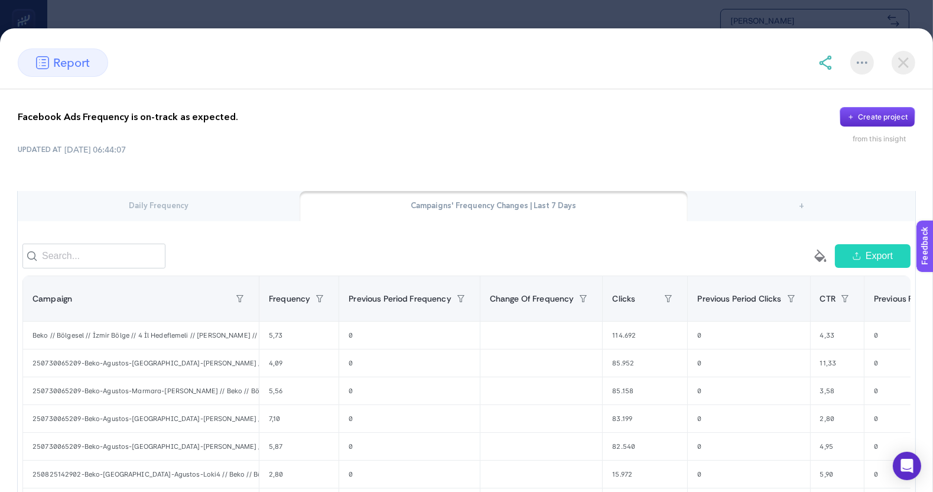
click at [903, 68] on img at bounding box center [904, 63] width 24 height 24
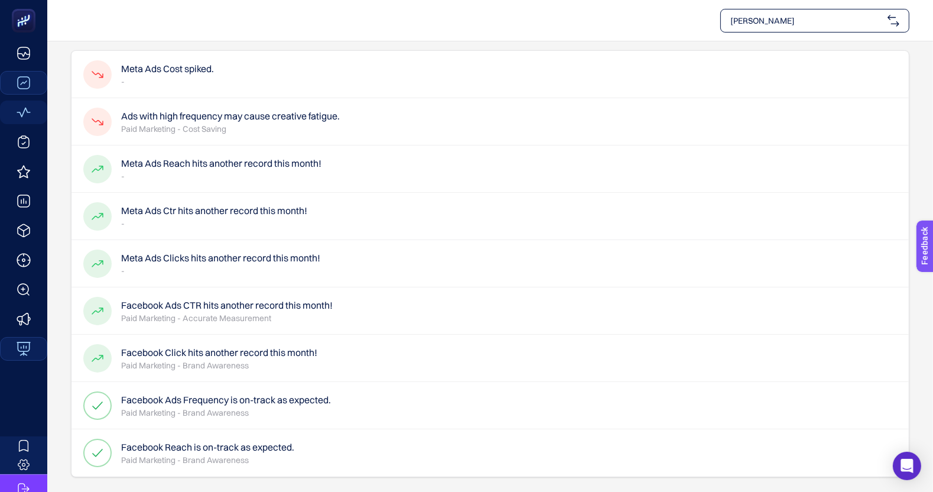
scroll to position [83, 0]
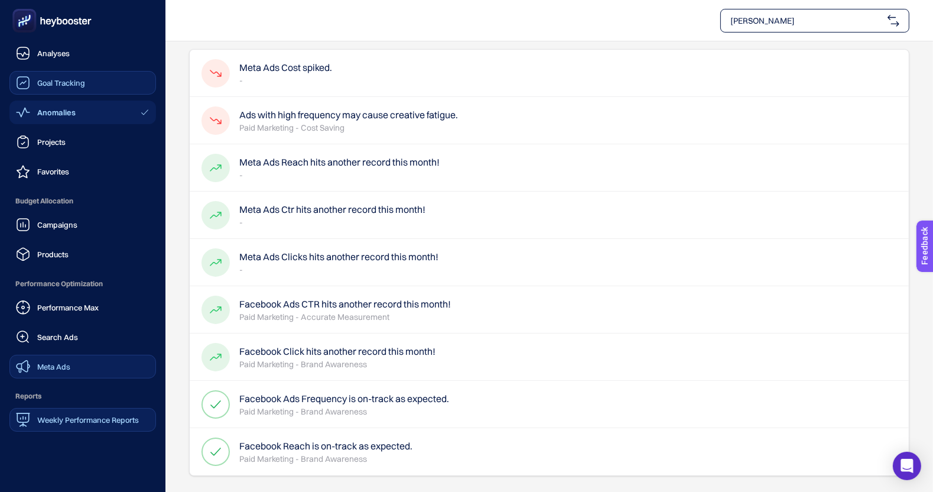
click at [96, 369] on link "Meta Ads" at bounding box center [82, 367] width 147 height 24
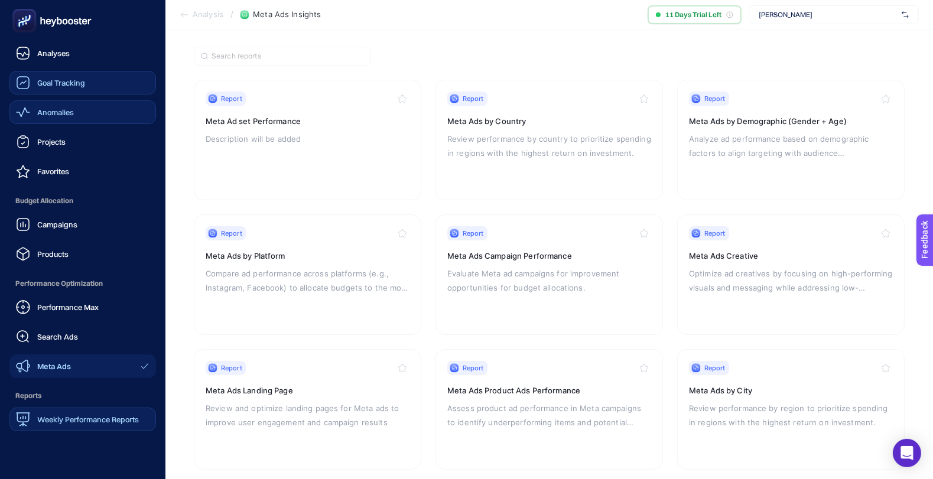
click at [114, 419] on span "Weekly Performance Reports" at bounding box center [88, 419] width 102 height 9
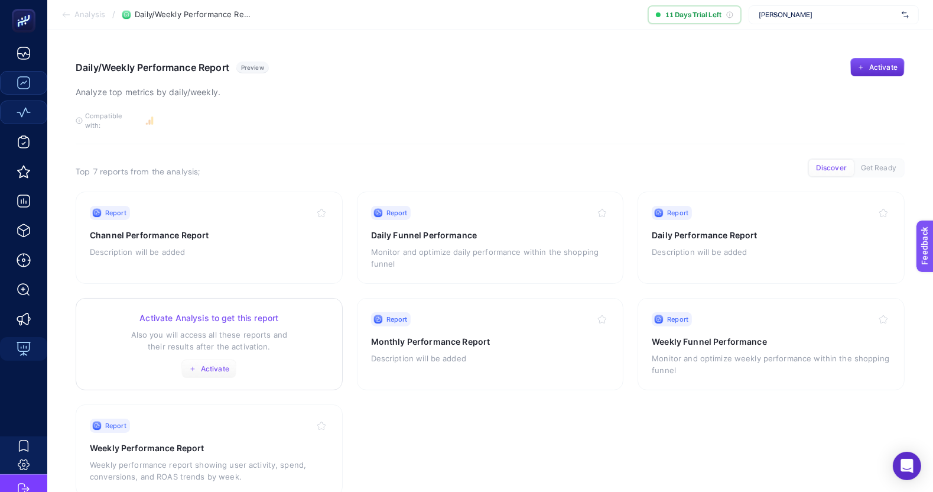
click at [195, 365] on icon "button" at bounding box center [192, 368] width 7 height 7
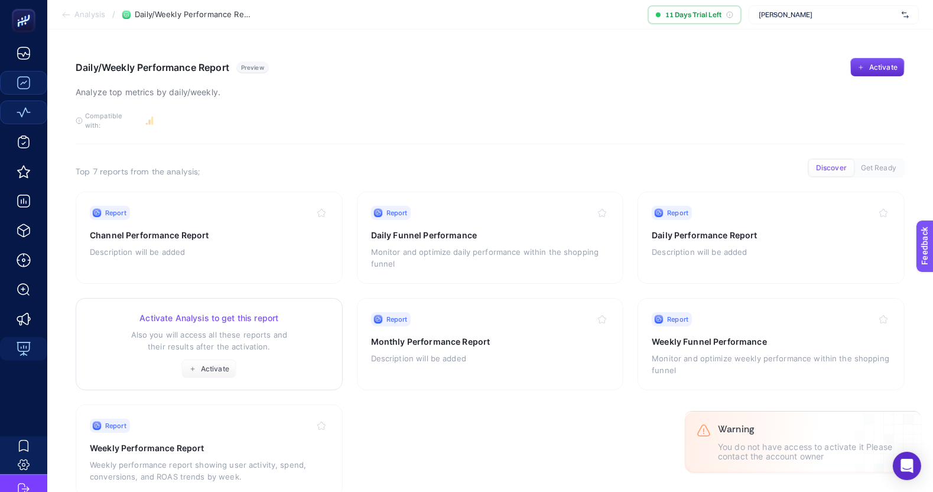
click at [153, 329] on p "Also you will access all these reports and their results after the activation." at bounding box center [209, 341] width 239 height 24
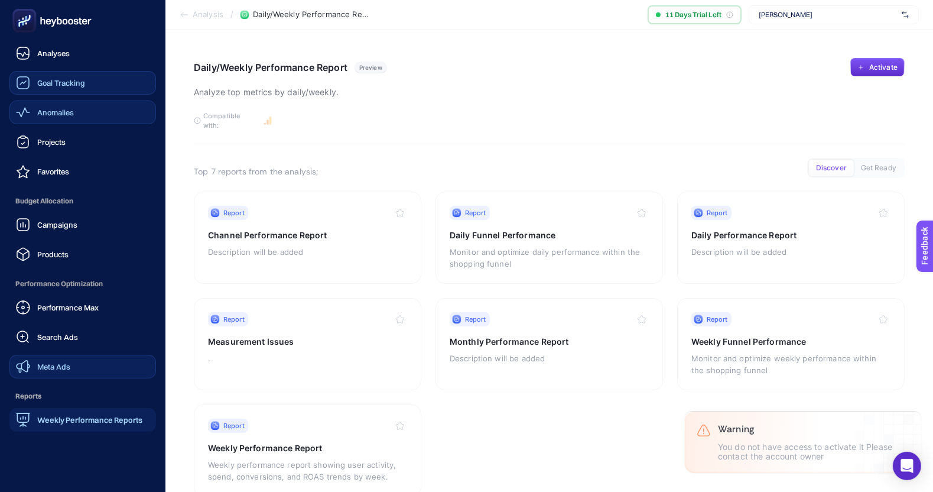
click at [98, 367] on link "Meta Ads" at bounding box center [82, 367] width 147 height 24
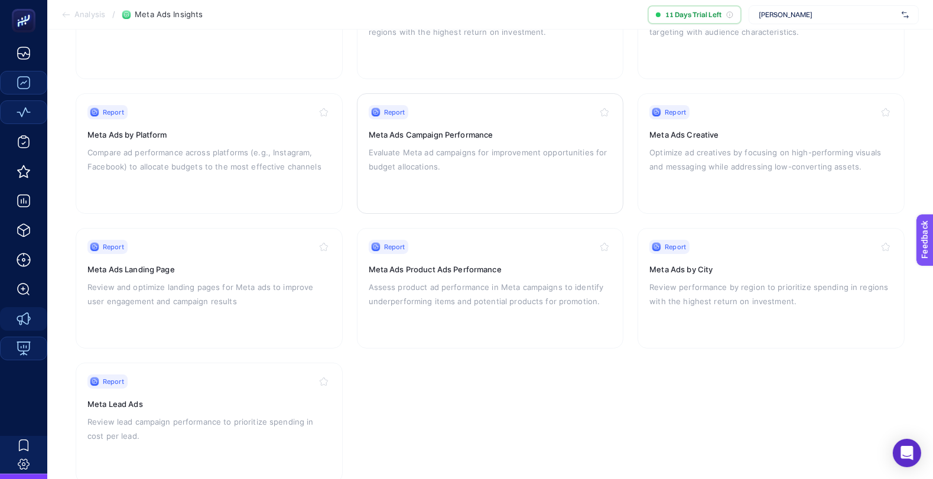
scroll to position [215, 0]
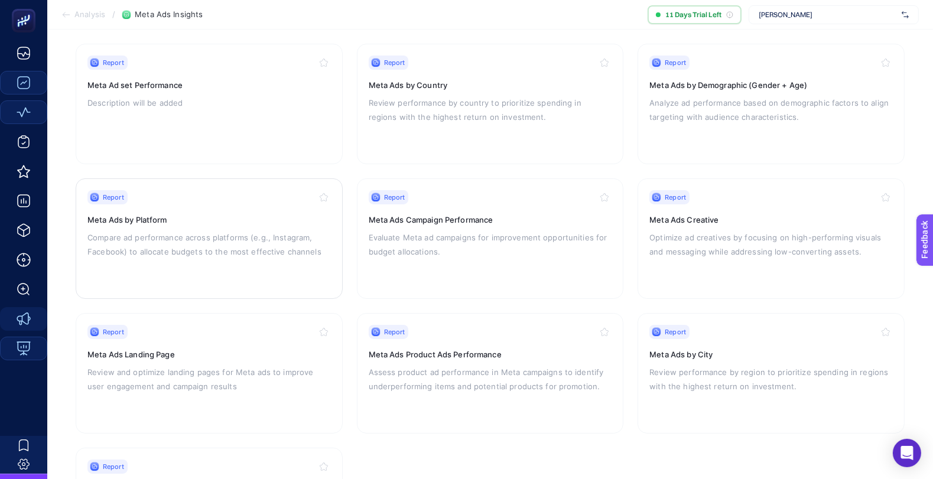
click at [254, 273] on div "Report Meta Ads by Platform Compare ad performance across platforms (e.g., Inst…" at bounding box center [209, 238] width 244 height 97
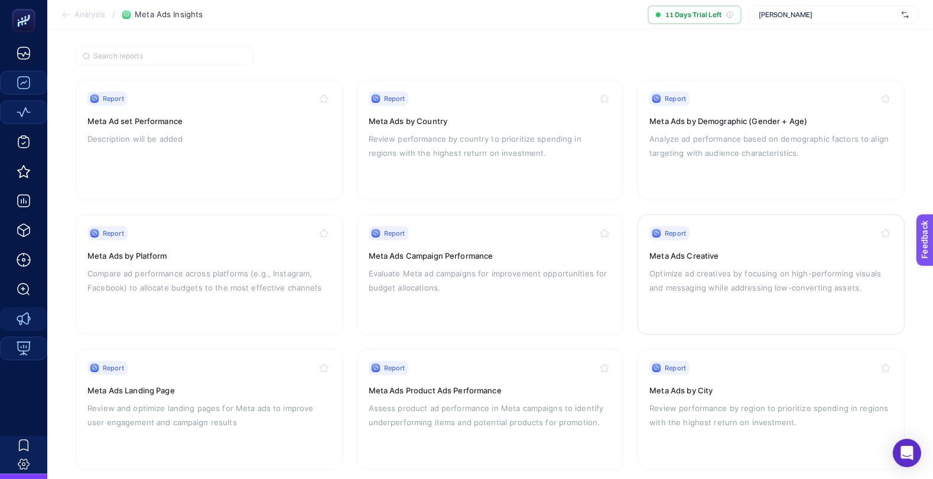
scroll to position [79, 0]
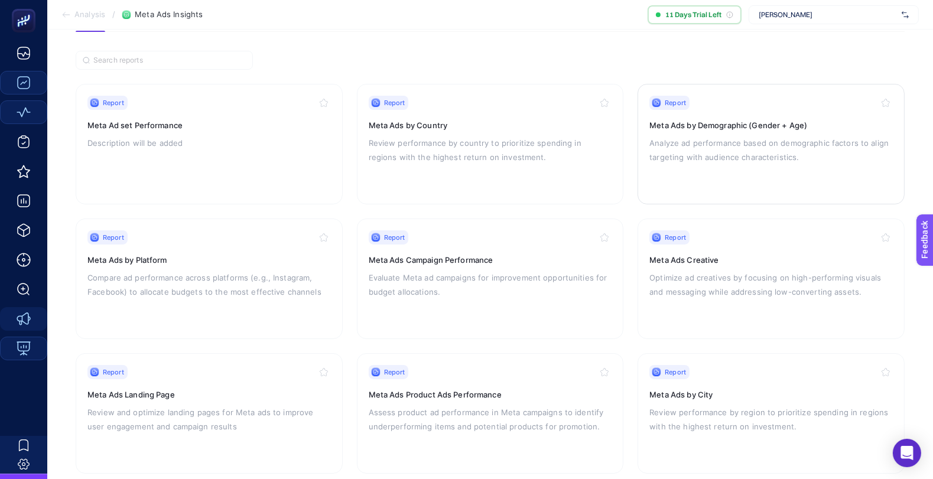
click at [745, 170] on div "Report Meta Ads by Demographic (Gender + Age) Analyze ad performance based on d…" at bounding box center [772, 144] width 244 height 97
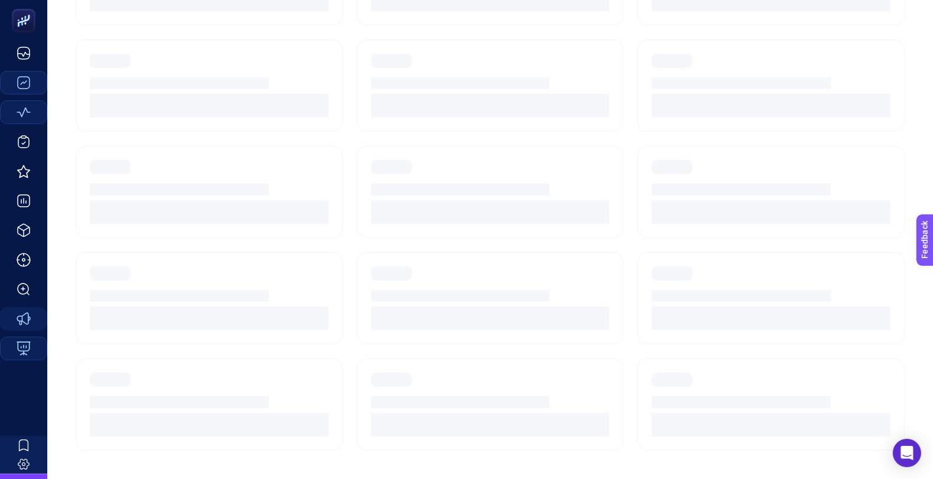
scroll to position [79, 0]
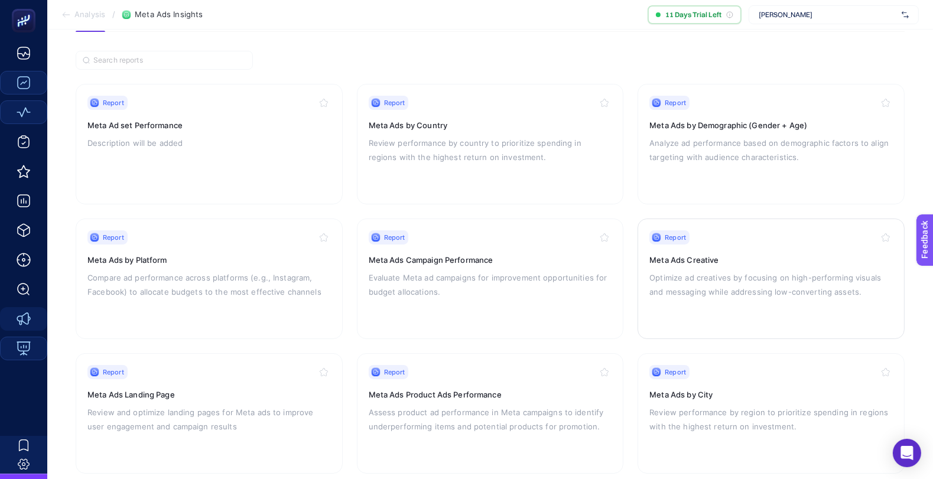
click at [674, 278] on p "Optimize ad creatives by focusing on high-performing visuals and messaging whil…" at bounding box center [772, 285] width 244 height 28
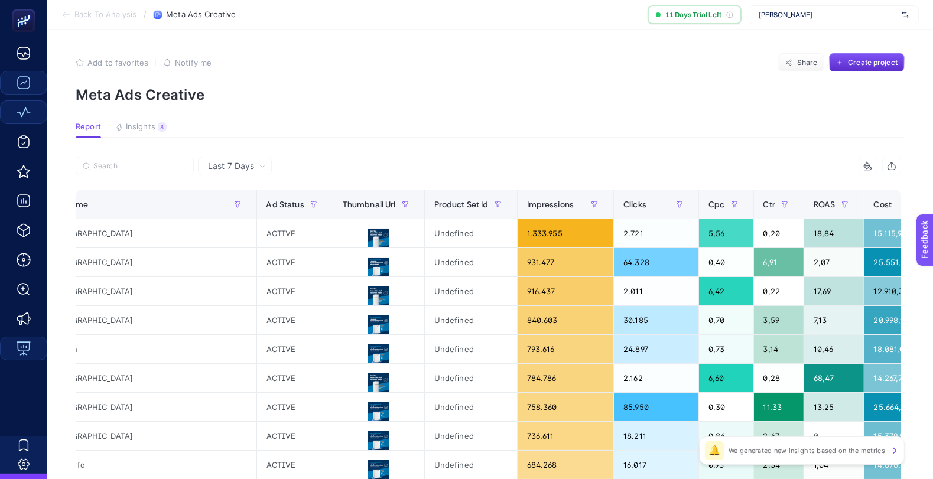
scroll to position [0, 579]
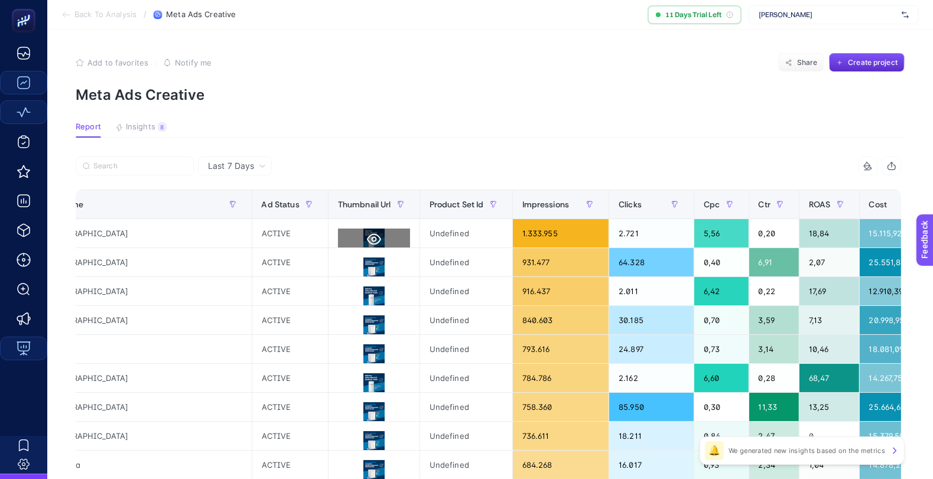
click at [367, 236] on icon at bounding box center [374, 239] width 14 height 11
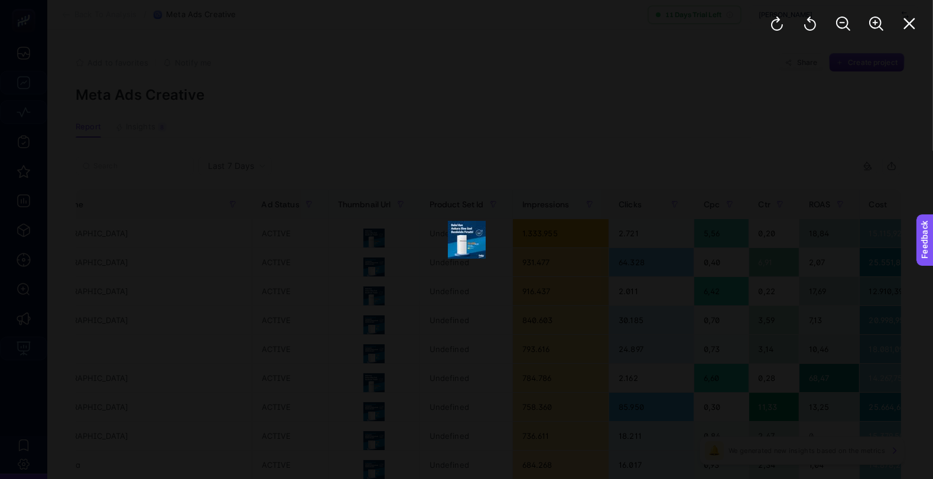
click at [478, 232] on img at bounding box center [467, 240] width 38 height 38
click at [884, 20] on button "Zoom In" at bounding box center [877, 23] width 28 height 28
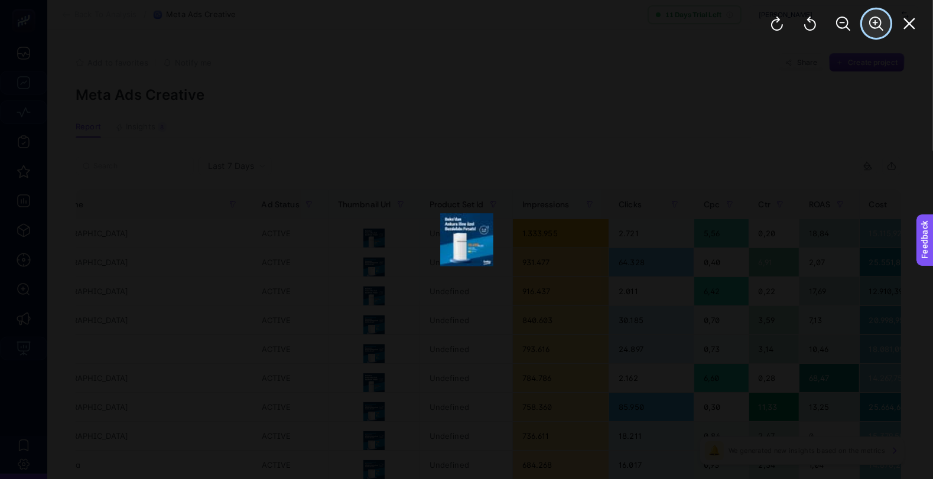
click at [884, 20] on button "Zoom In" at bounding box center [877, 23] width 28 height 28
click at [884, 20] on div at bounding box center [844, 23] width 180 height 47
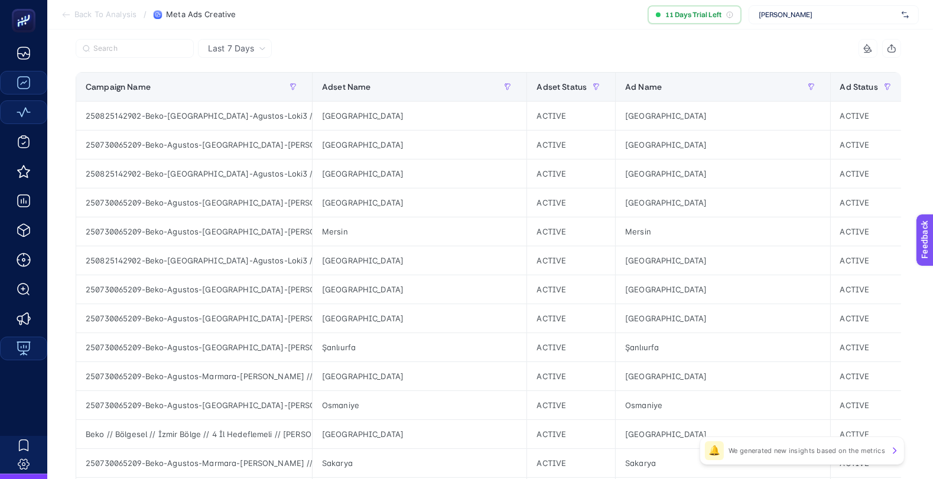
scroll to position [121, 0]
click at [877, 455] on p "We generated new insights based on the metrics" at bounding box center [807, 450] width 157 height 9
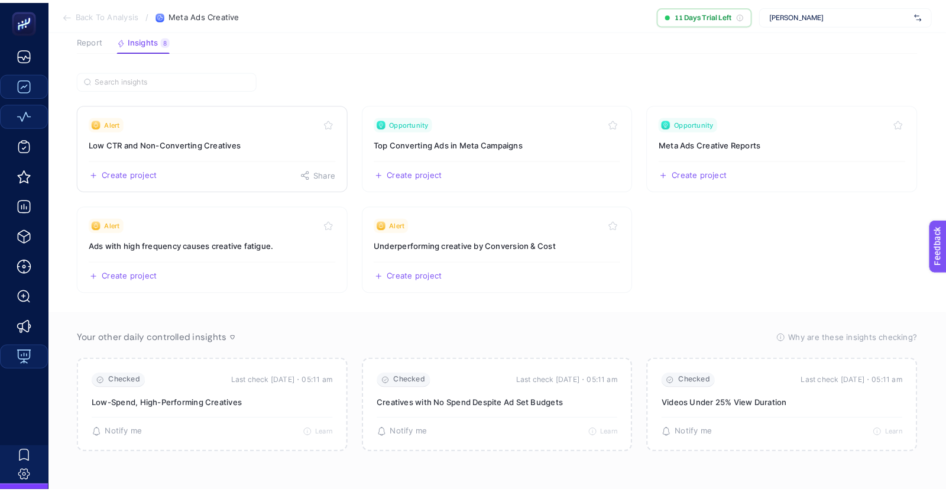
scroll to position [0, 0]
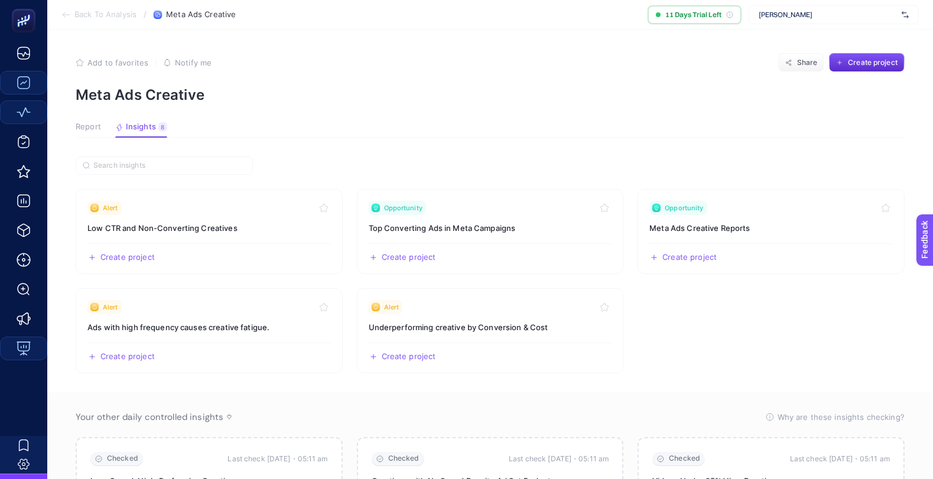
click at [95, 127] on span "Report" at bounding box center [88, 126] width 25 height 9
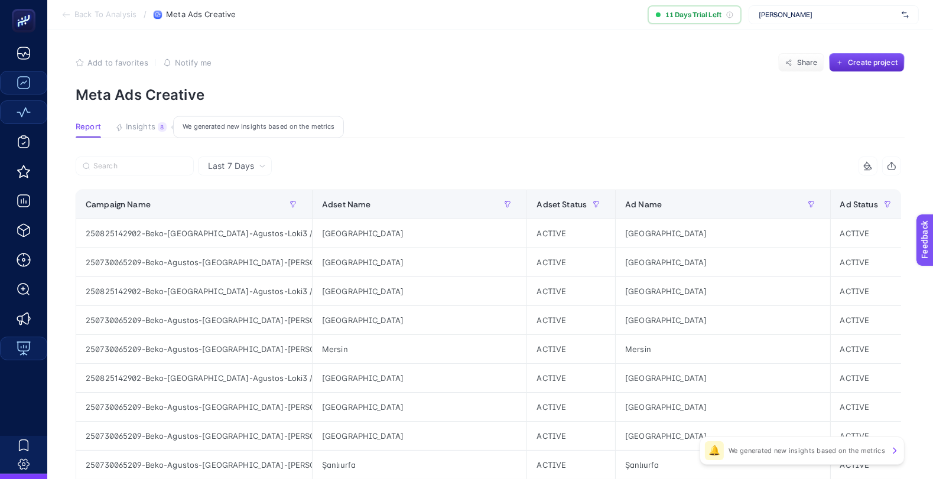
click at [133, 124] on span "Insights" at bounding box center [141, 126] width 30 height 9
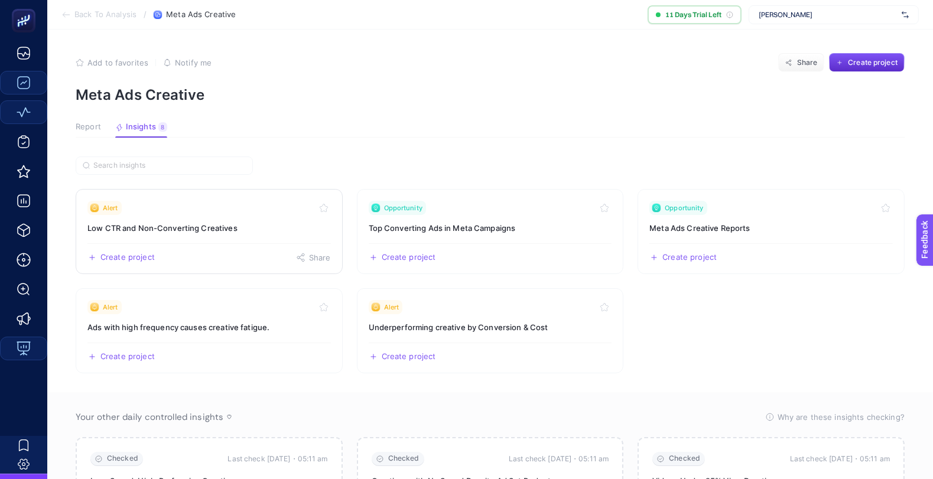
click at [201, 232] on h3 "Low CTR and Non-Converting Creatives" at bounding box center [209, 228] width 244 height 12
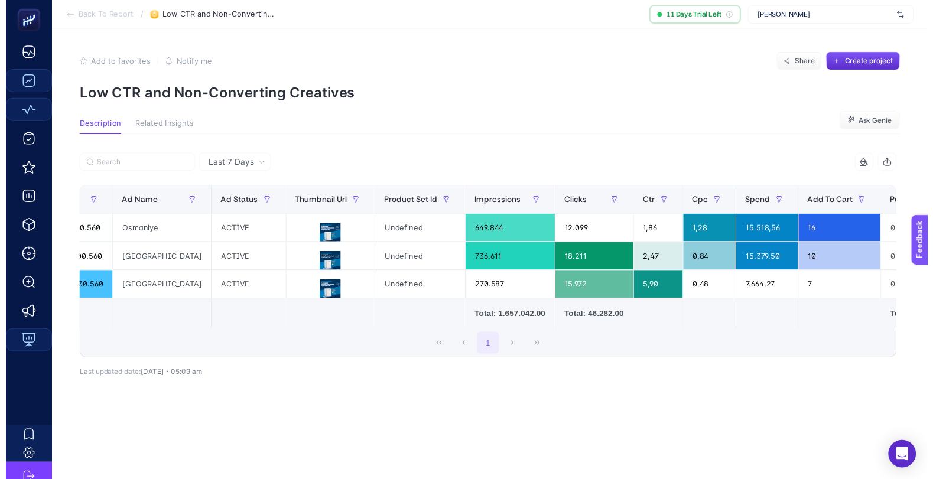
scroll to position [0, 766]
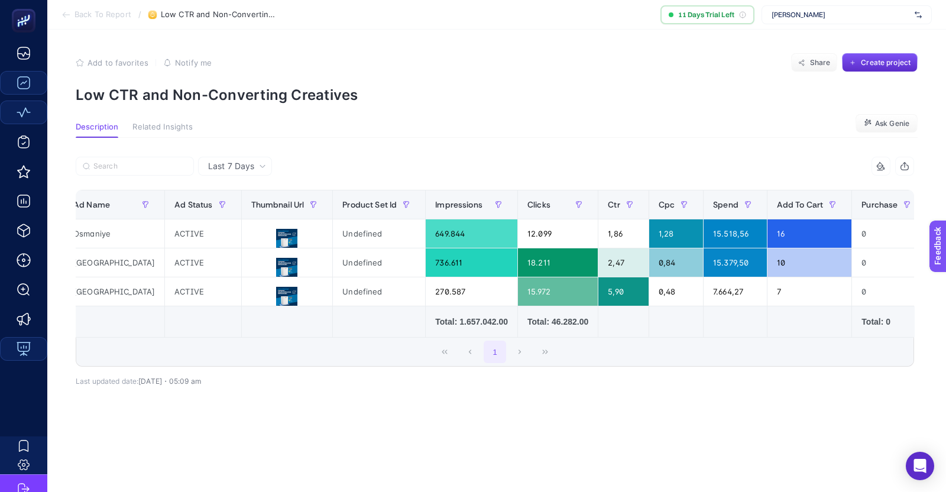
click at [169, 133] on button "Related Insights" at bounding box center [162, 129] width 60 height 15
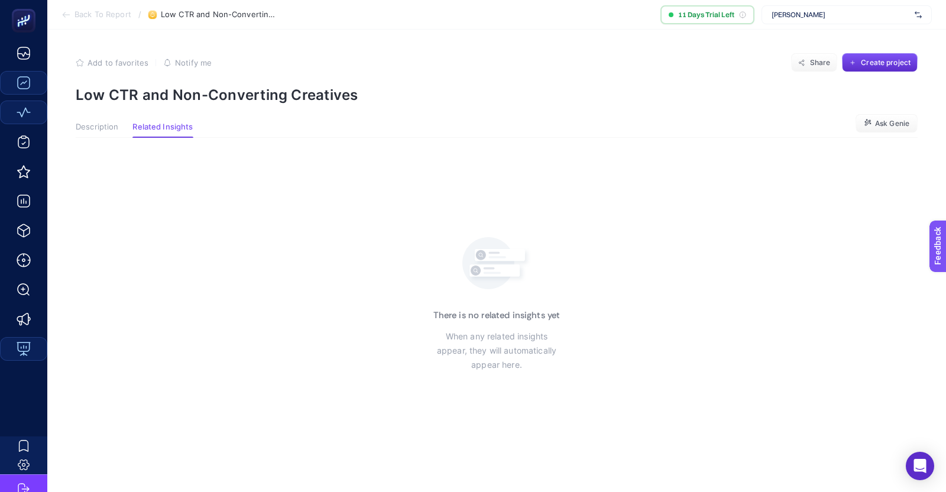
click at [95, 131] on span "Description" at bounding box center [97, 126] width 43 height 9
